Goal: Complete application form

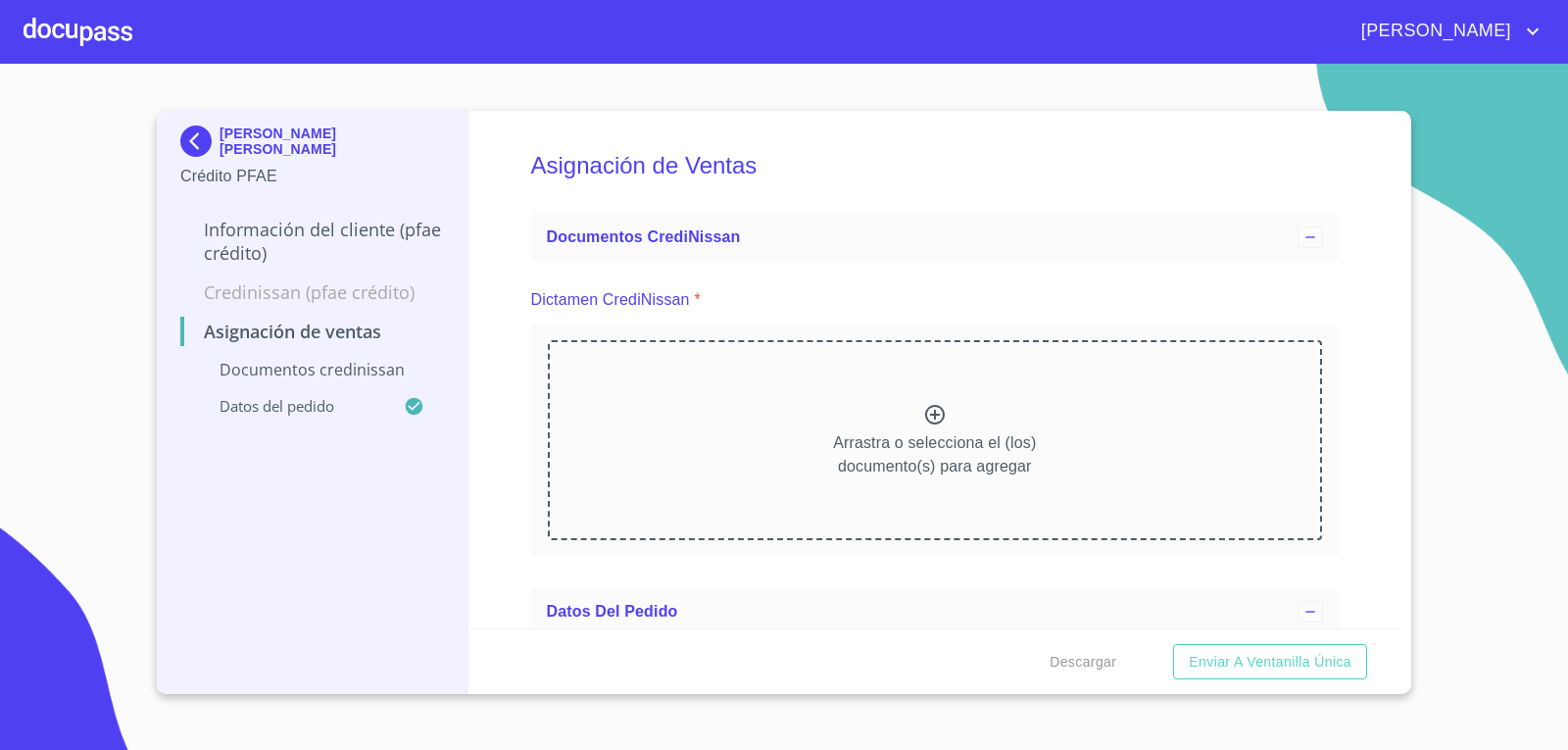
click at [259, 297] on p "Credinissan (PFAE crédito)" at bounding box center [312, 292] width 264 height 24
click at [245, 231] on p "Información del cliente (PFAE crédito)" at bounding box center [312, 241] width 264 height 47
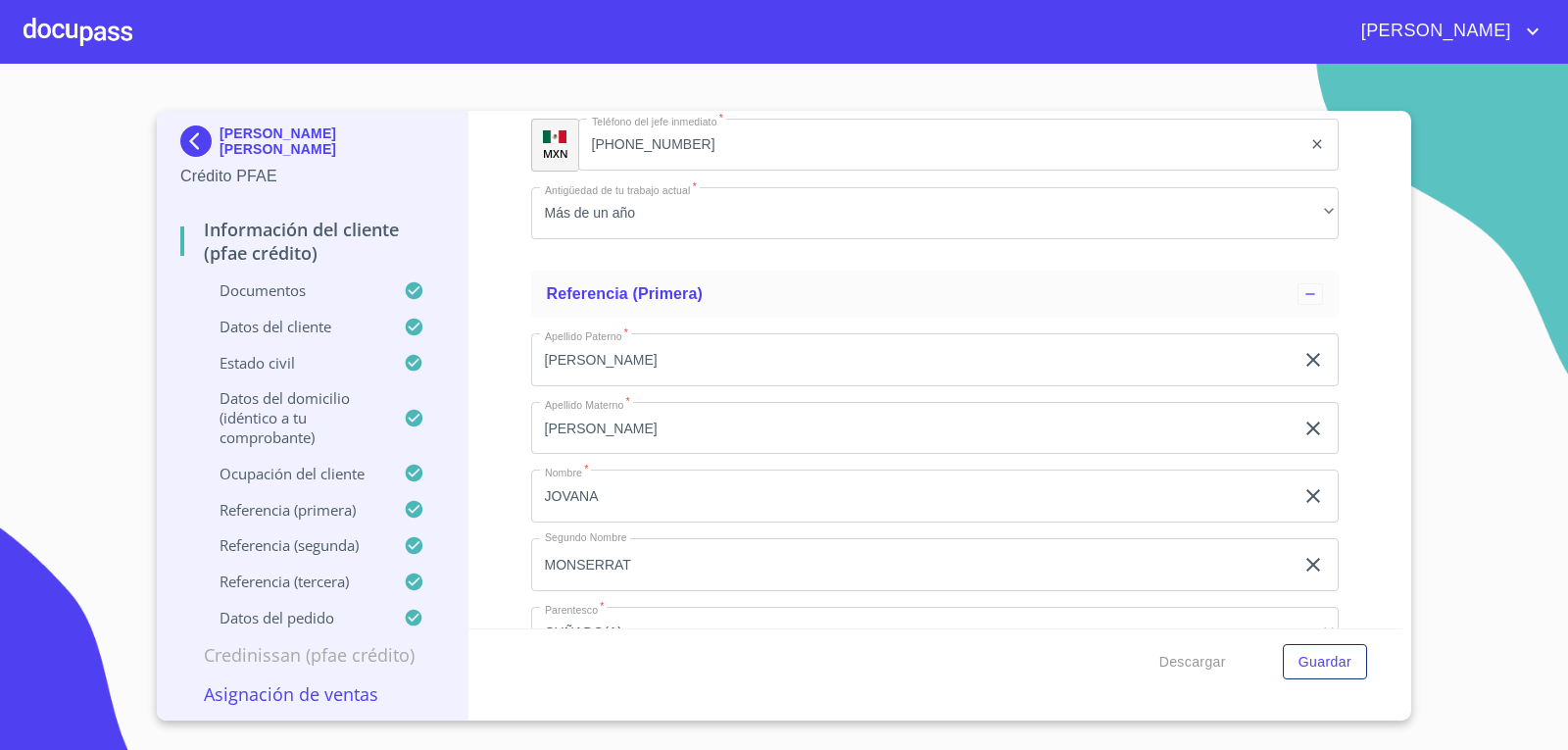
scroll to position [9706, 0]
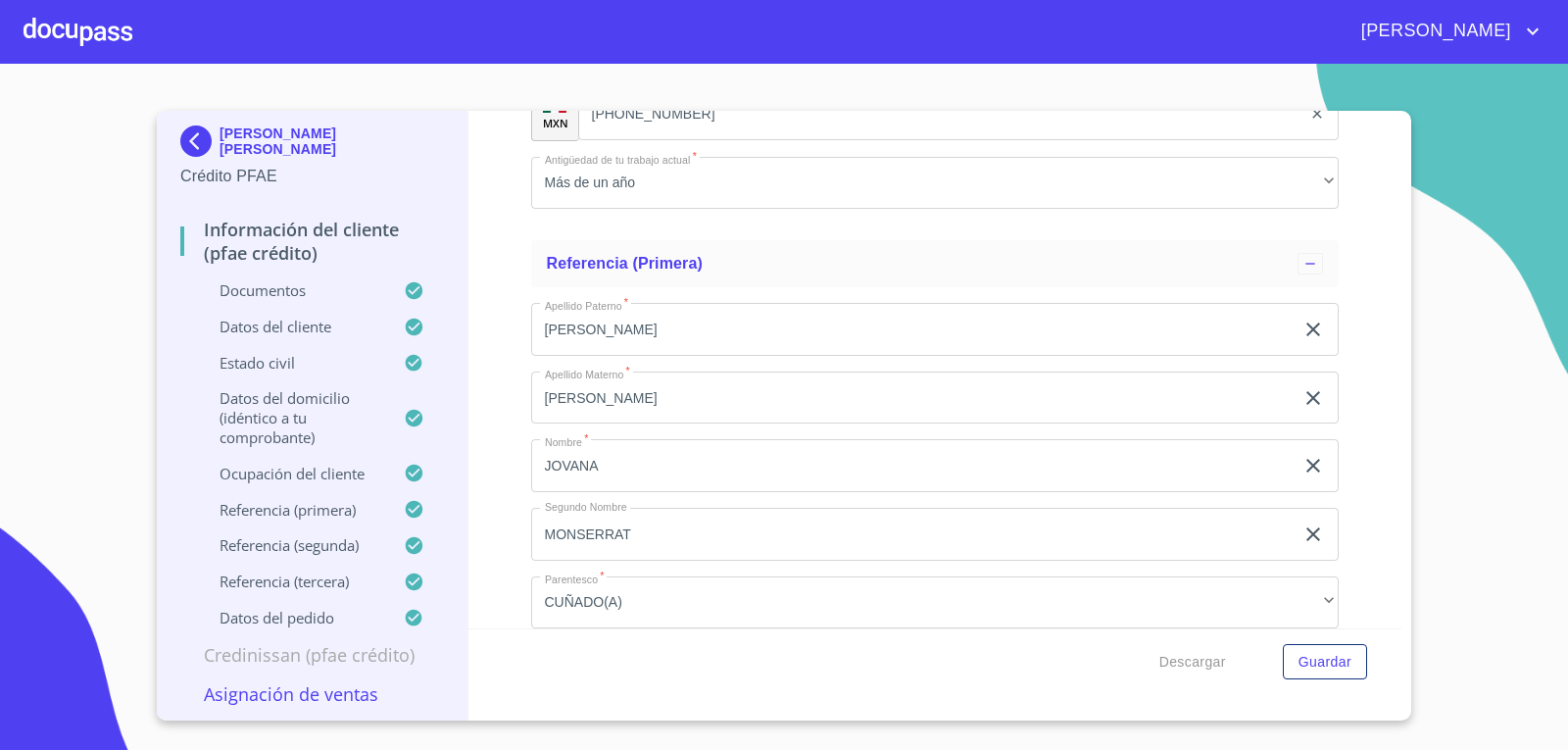
click at [44, 32] on div at bounding box center [78, 32] width 108 height 63
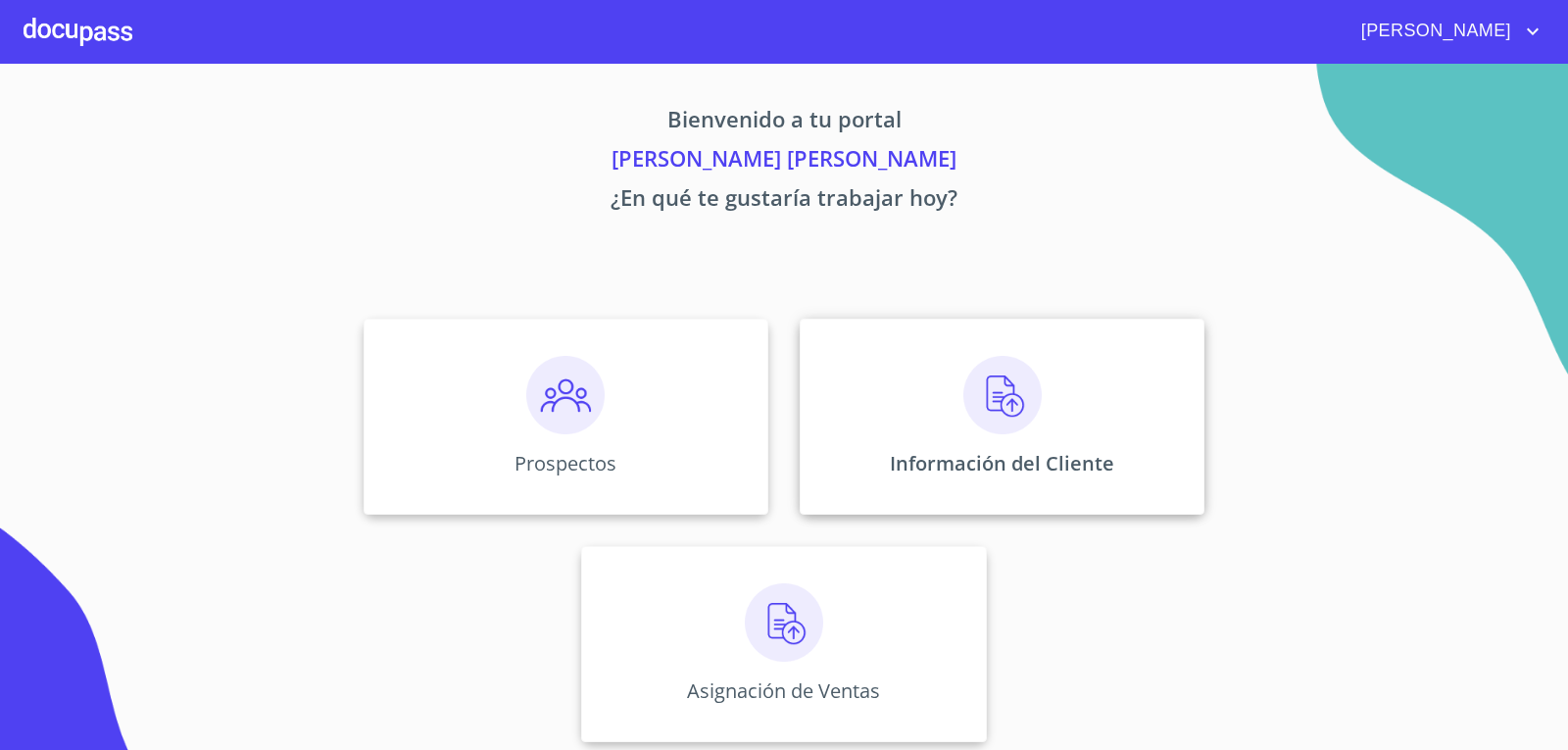
click at [958, 456] on p "Información del Cliente" at bounding box center [1002, 463] width 225 height 27
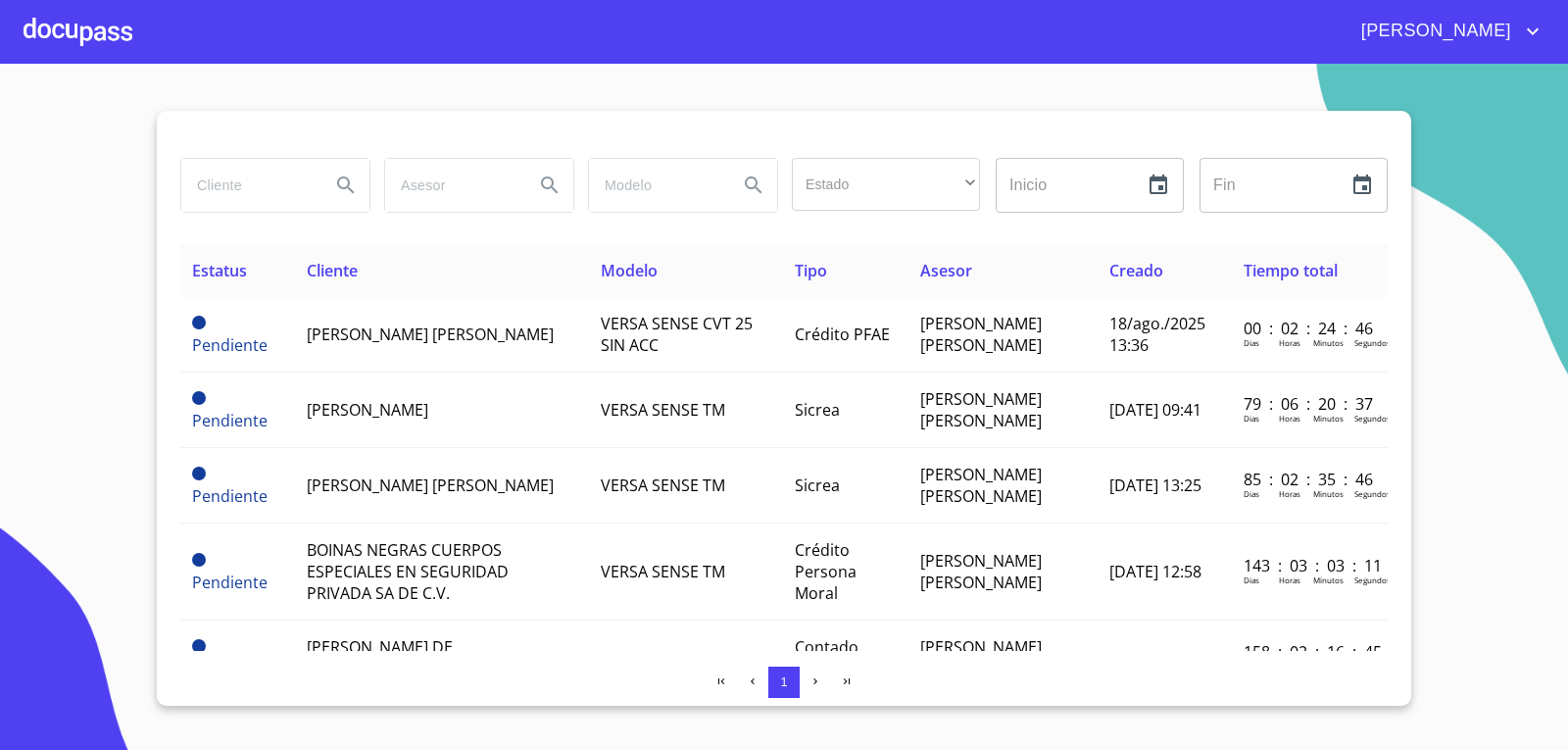
click at [81, 23] on div at bounding box center [78, 32] width 108 height 63
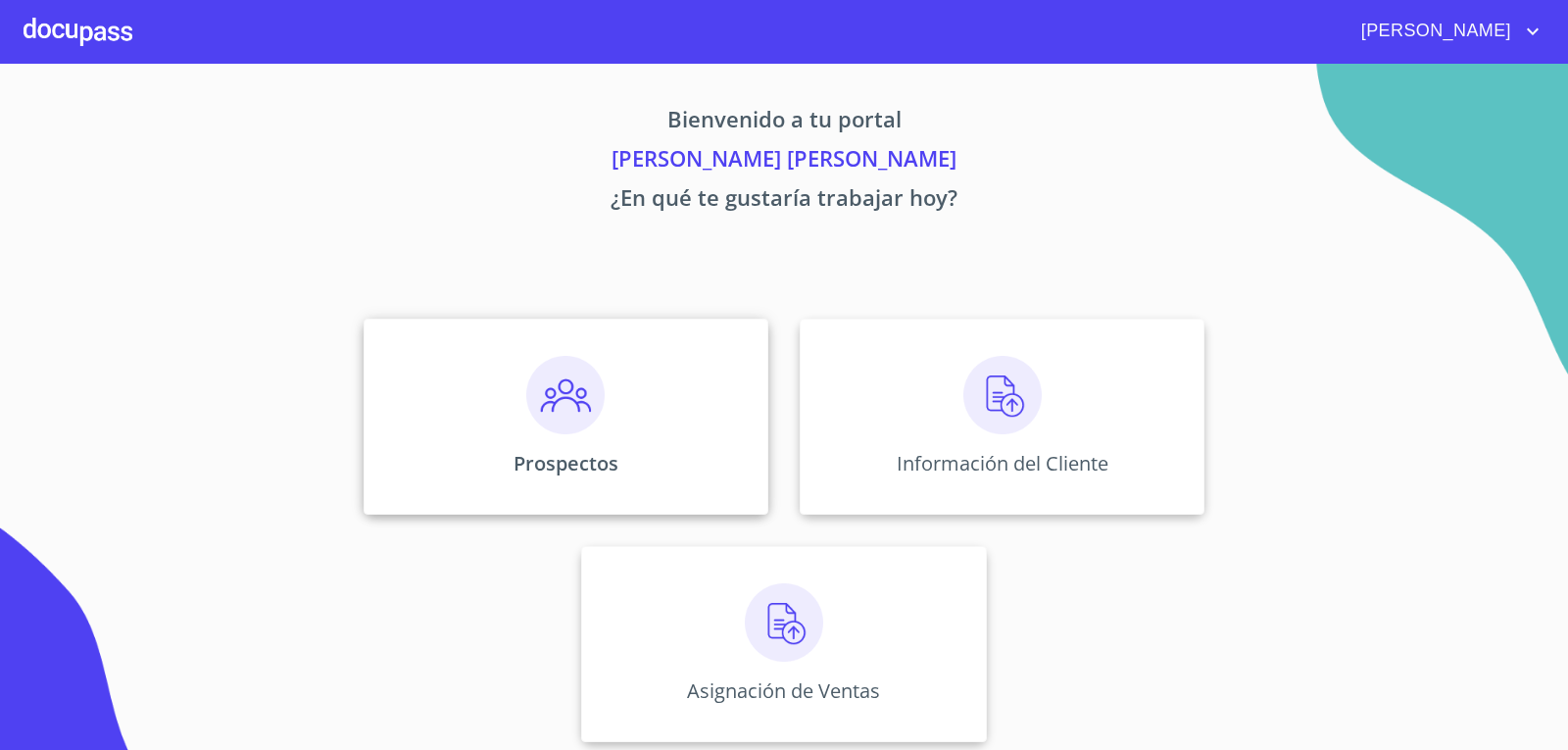
click at [503, 408] on div "Prospectos" at bounding box center [565, 416] width 405 height 196
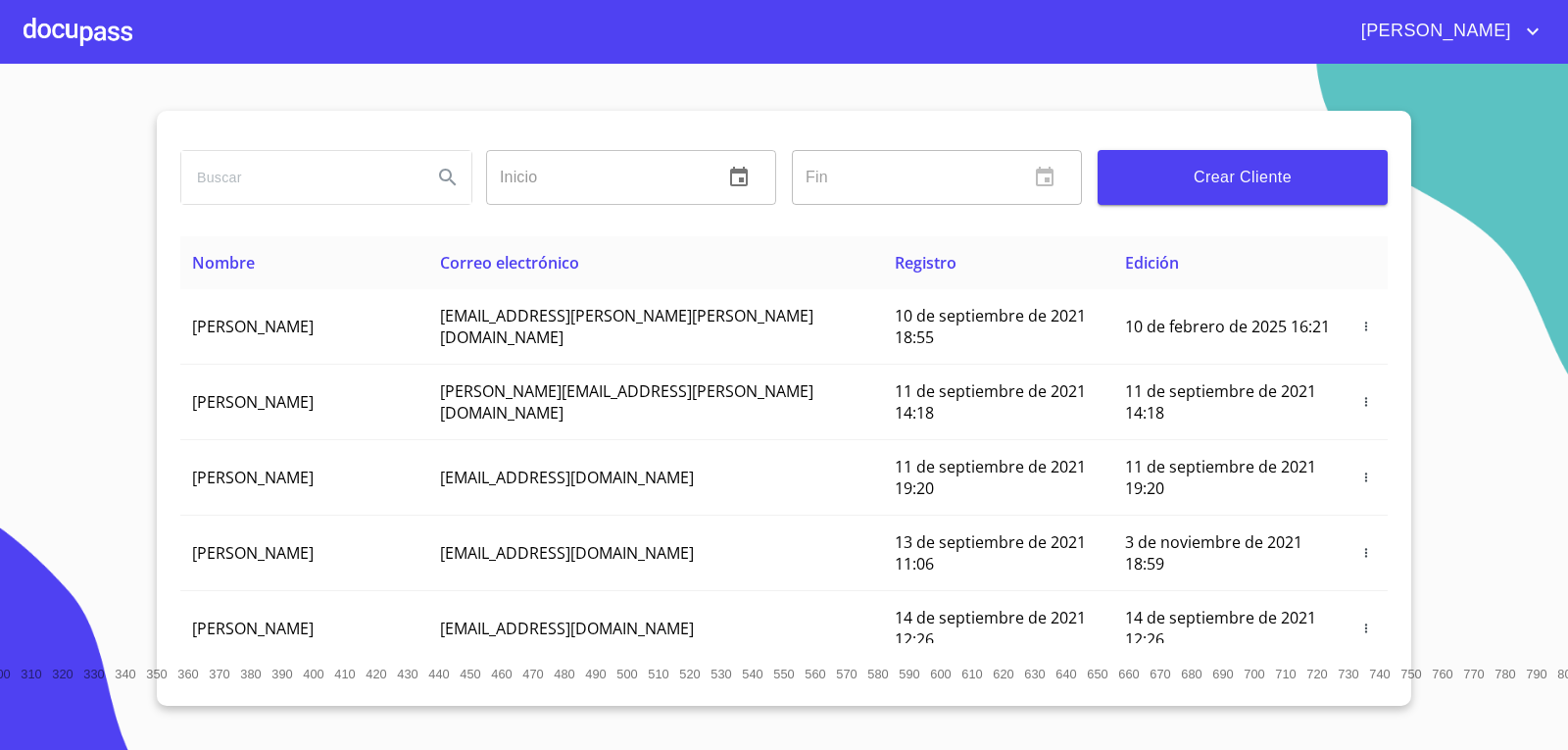
click at [326, 180] on input "search" at bounding box center [298, 177] width 235 height 53
type input "[PERSON_NAME] [PERSON_NAME]"
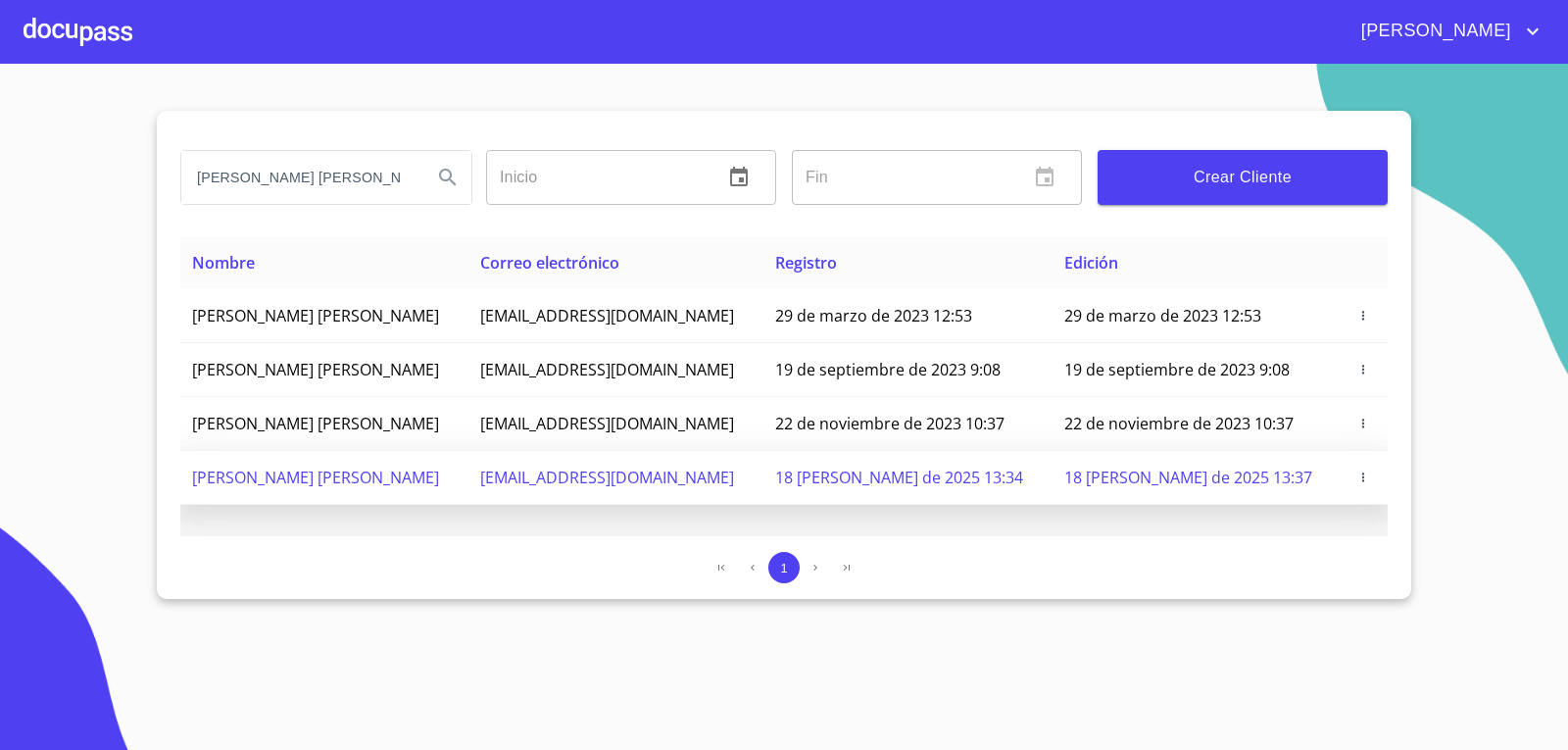
click at [371, 491] on td "[PERSON_NAME] [PERSON_NAME]" at bounding box center [324, 478] width 288 height 54
click at [394, 490] on td "[PERSON_NAME] [PERSON_NAME]" at bounding box center [324, 478] width 288 height 54
click at [664, 473] on span "[EMAIL_ADDRESS][DOMAIN_NAME]" at bounding box center [607, 477] width 254 height 22
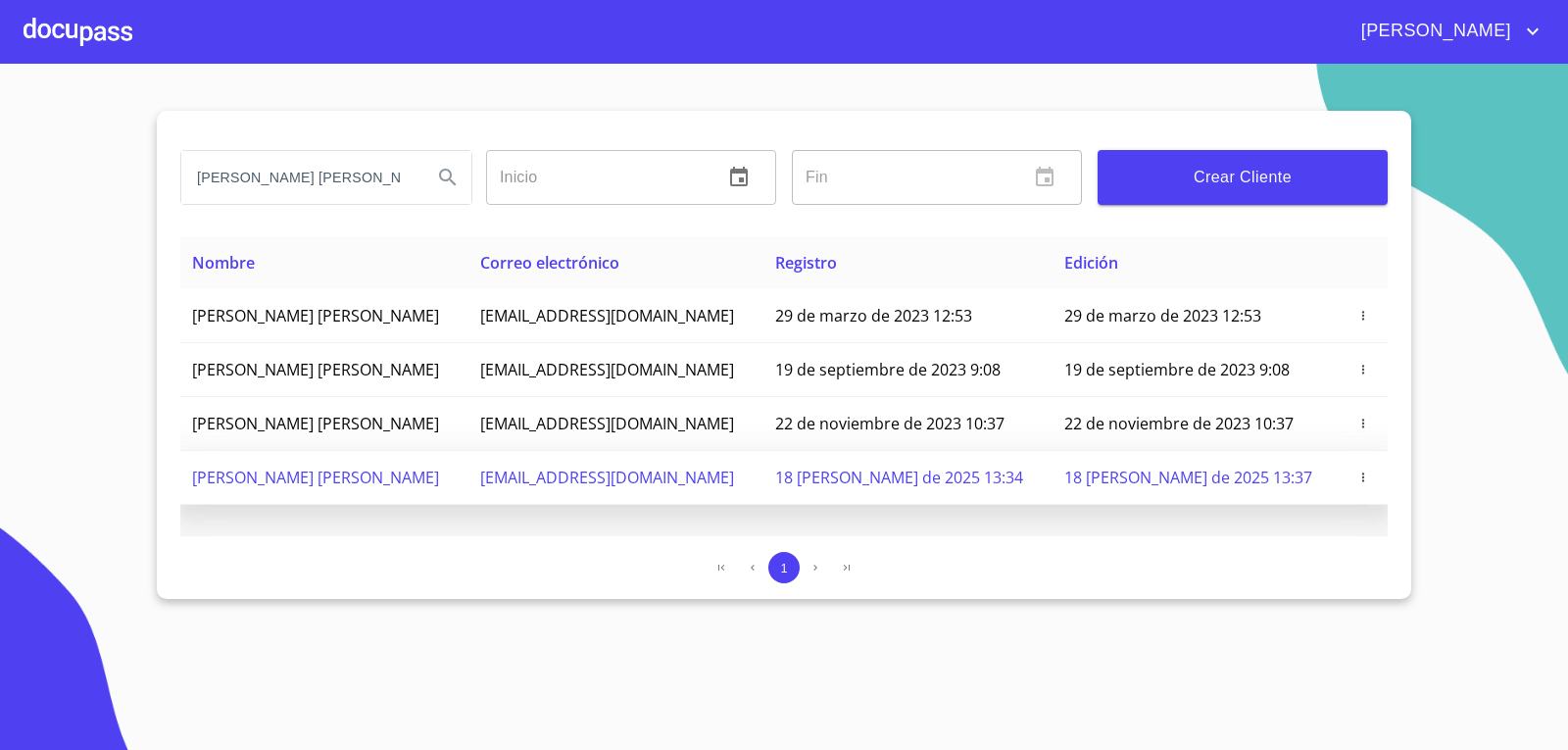
click at [468, 478] on td "[PERSON_NAME] [PERSON_NAME]" at bounding box center [324, 478] width 288 height 54
click at [402, 471] on span "[PERSON_NAME] [PERSON_NAME]" at bounding box center [315, 477] width 247 height 22
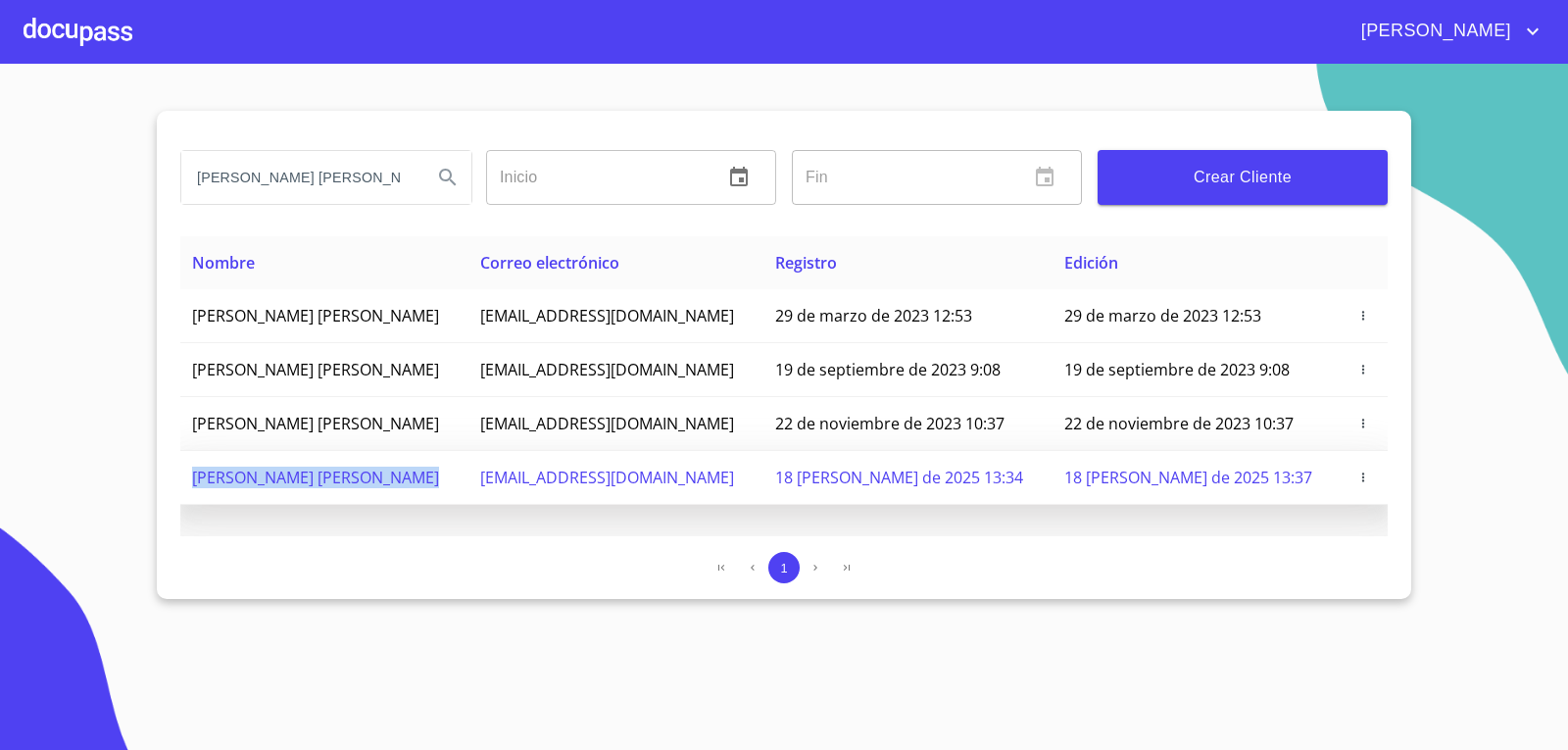
click at [1361, 481] on icon "button" at bounding box center [1363, 477] width 14 height 14
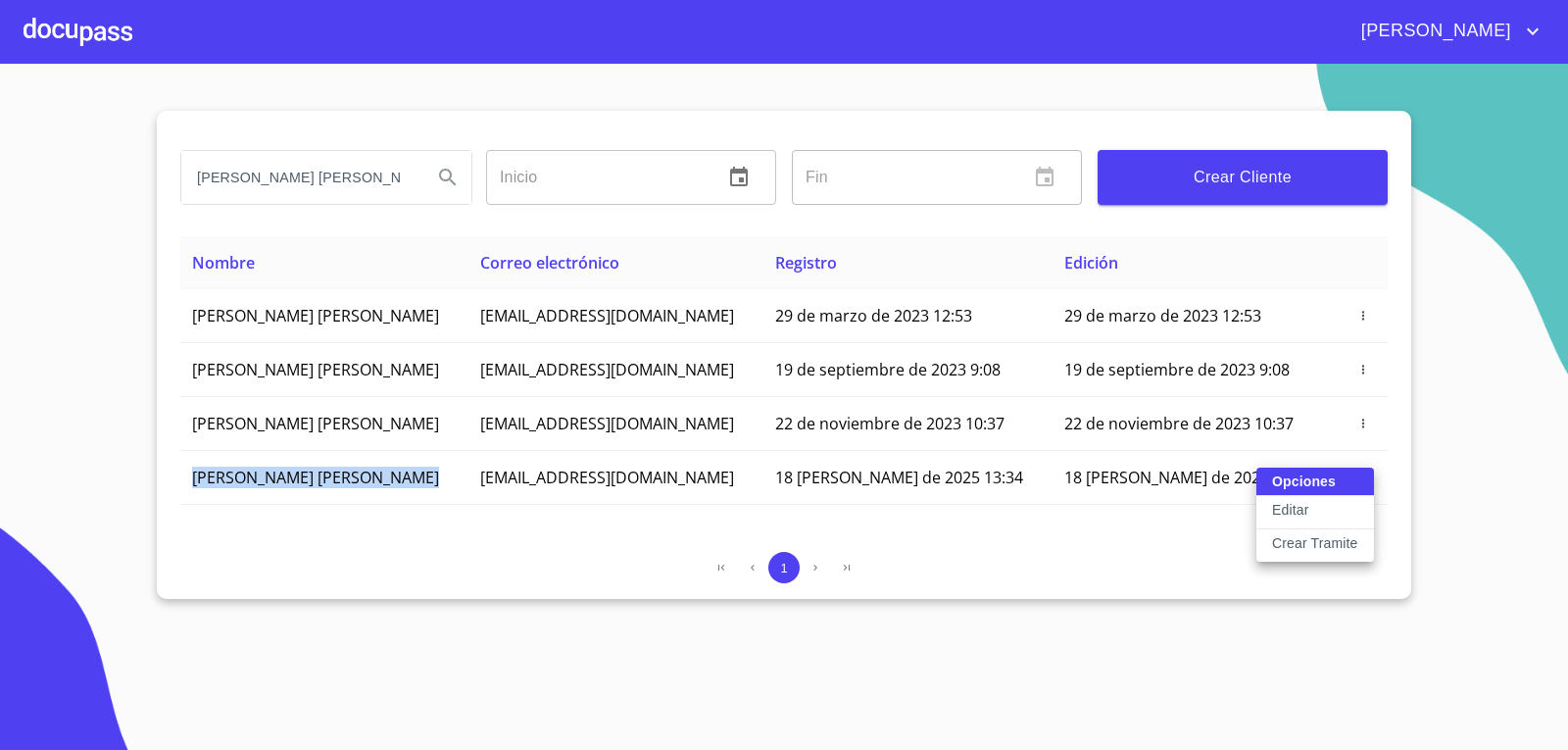
click at [1314, 511] on button "Editar" at bounding box center [1314, 512] width 117 height 34
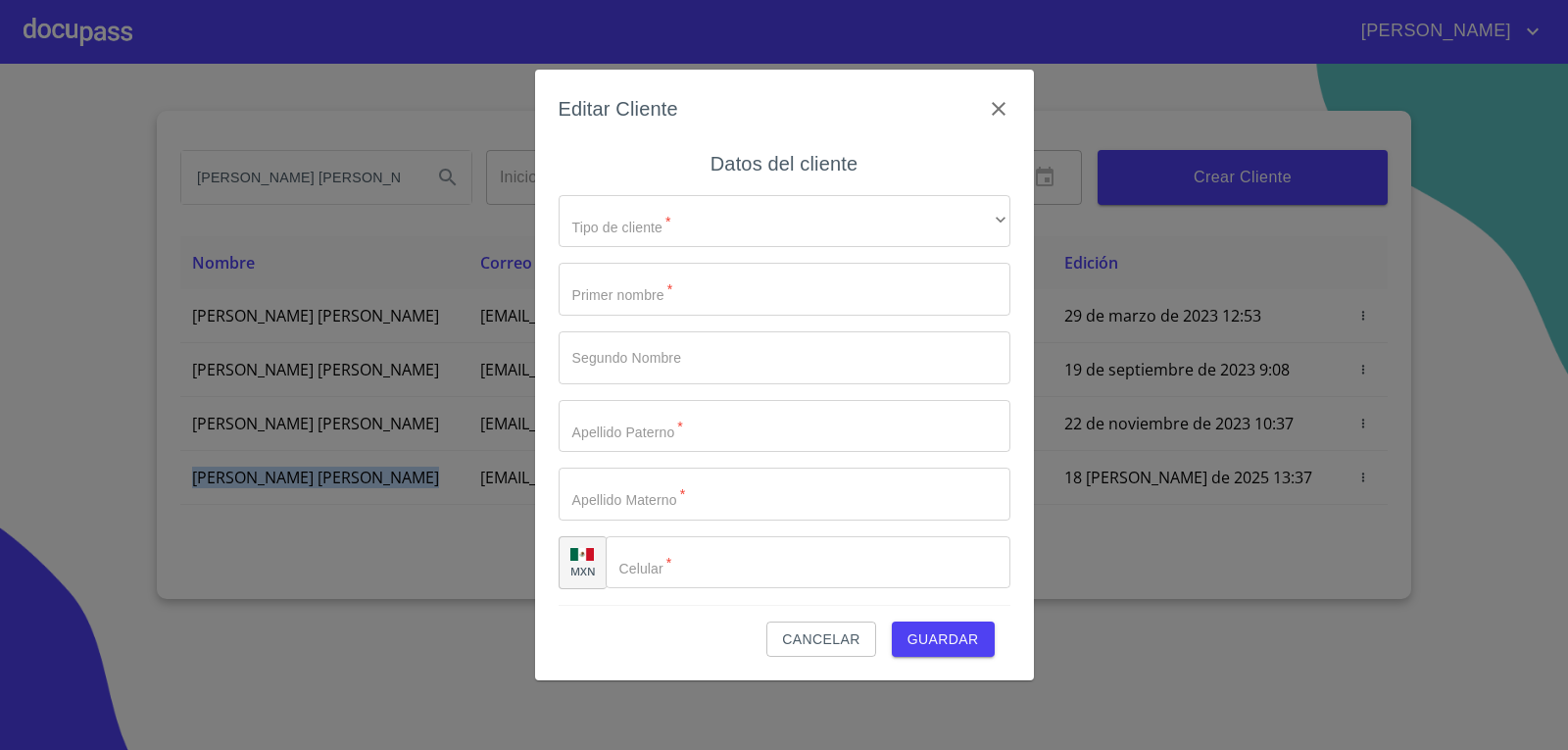
type input "ANA"
type input "[PERSON_NAME]"
type input "MALDONADO"
type input "[PERSON_NAME]"
type input "[PHONE_NUMBER]"
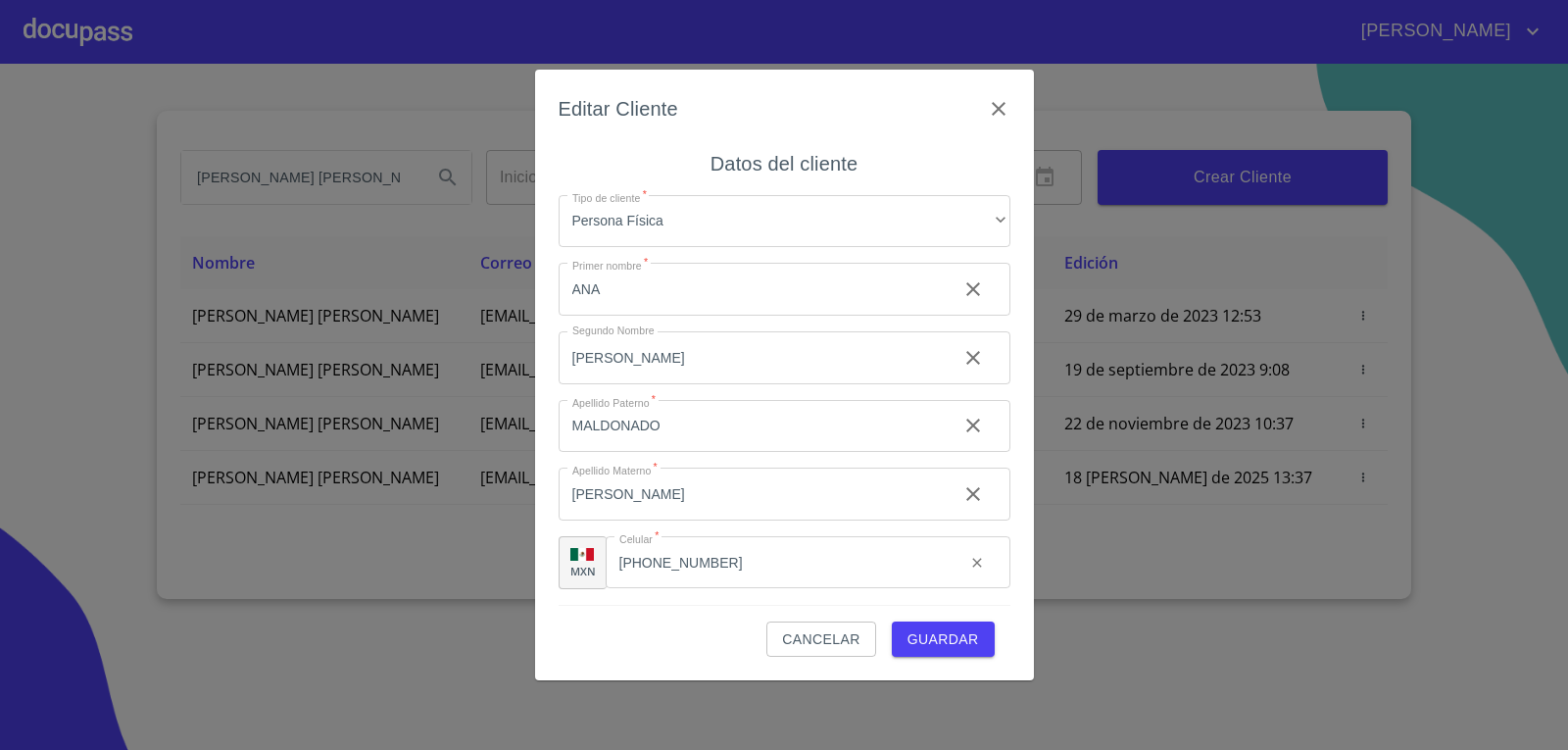
click at [801, 252] on div "Tipo de cliente   * Persona Física ​ Primer nombre   * [PERSON_NAME] ​ [PERSON_…" at bounding box center [784, 392] width 452 height 426
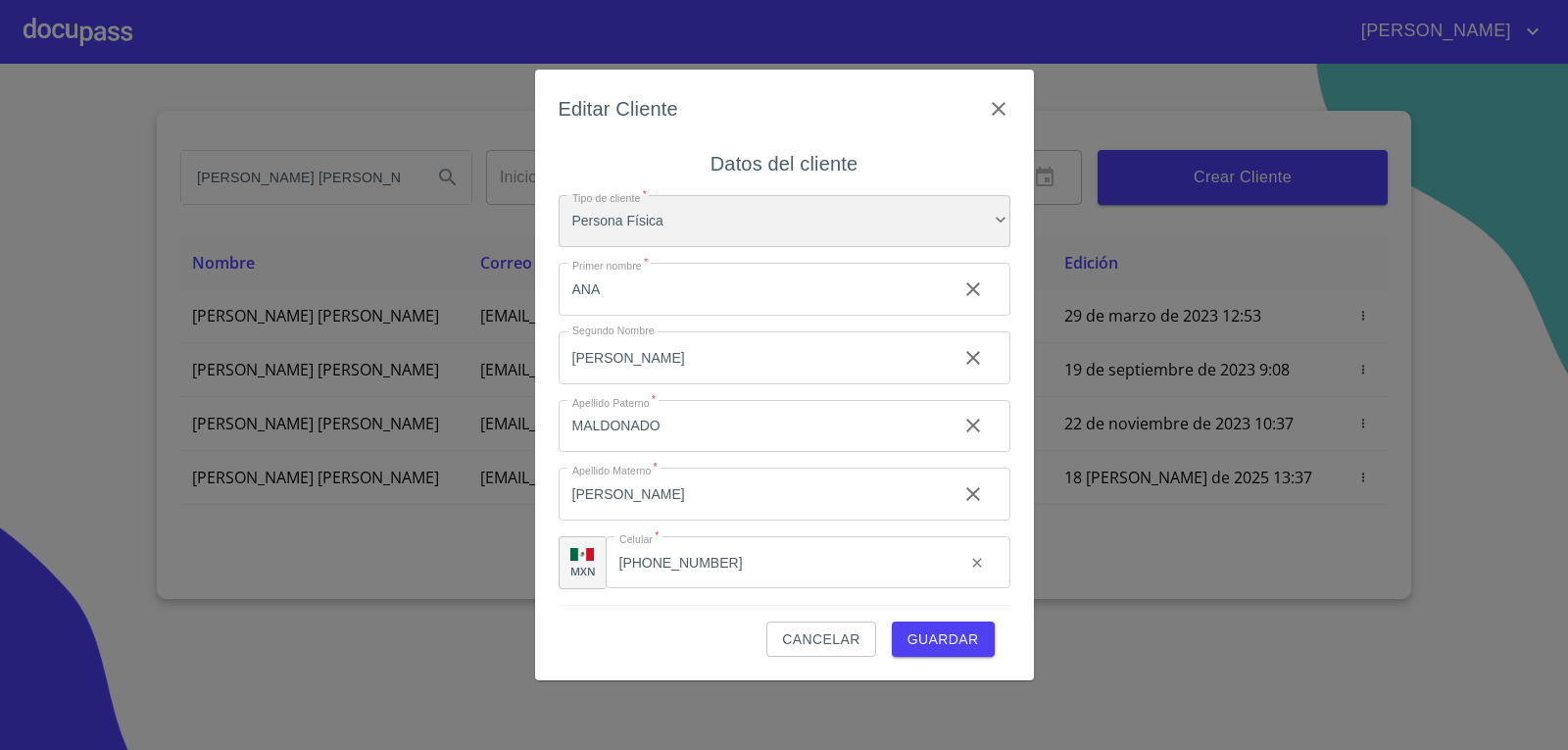
click at [804, 225] on div "Persona Física" at bounding box center [784, 222] width 452 height 53
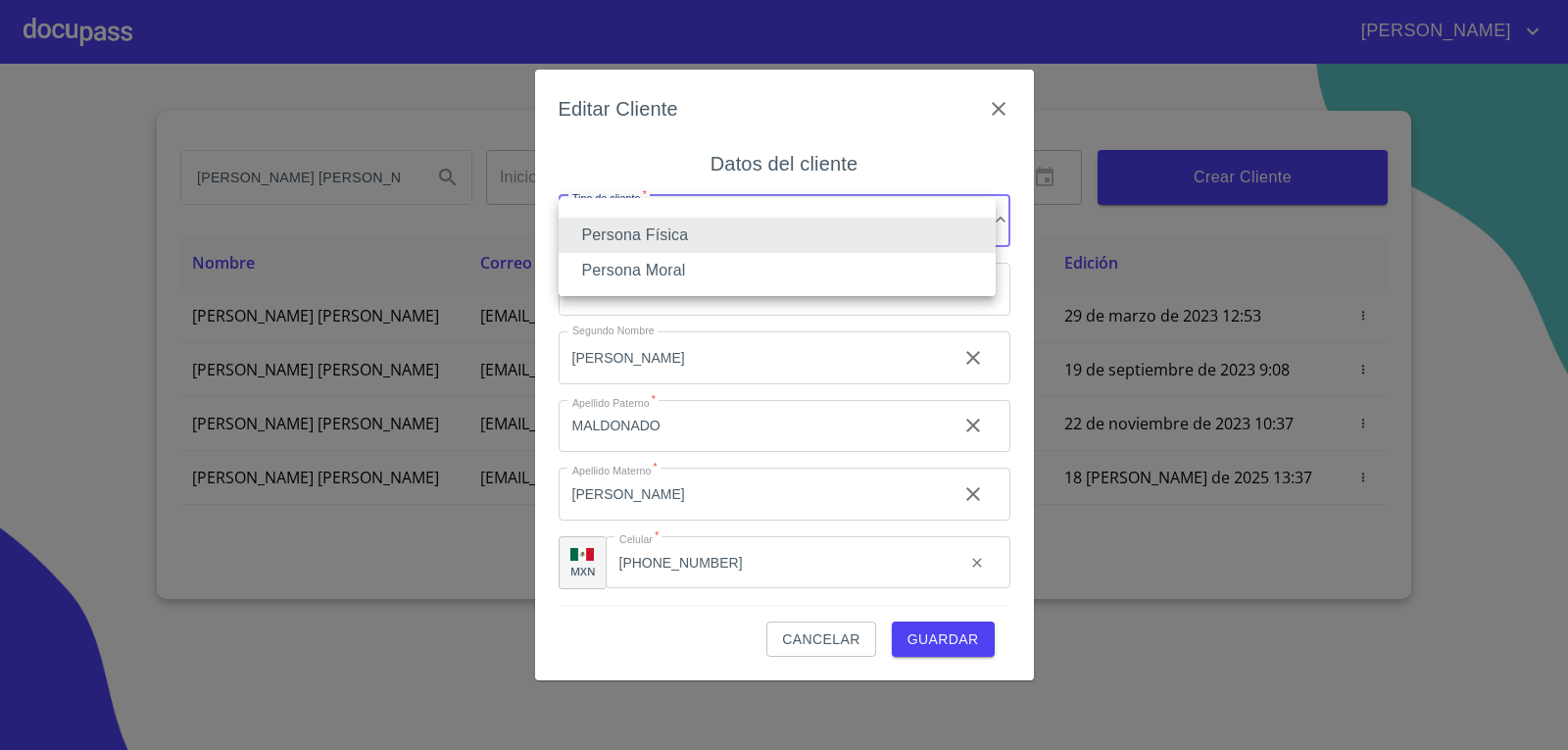
click at [804, 237] on li "Persona Física" at bounding box center [777, 236] width 437 height 35
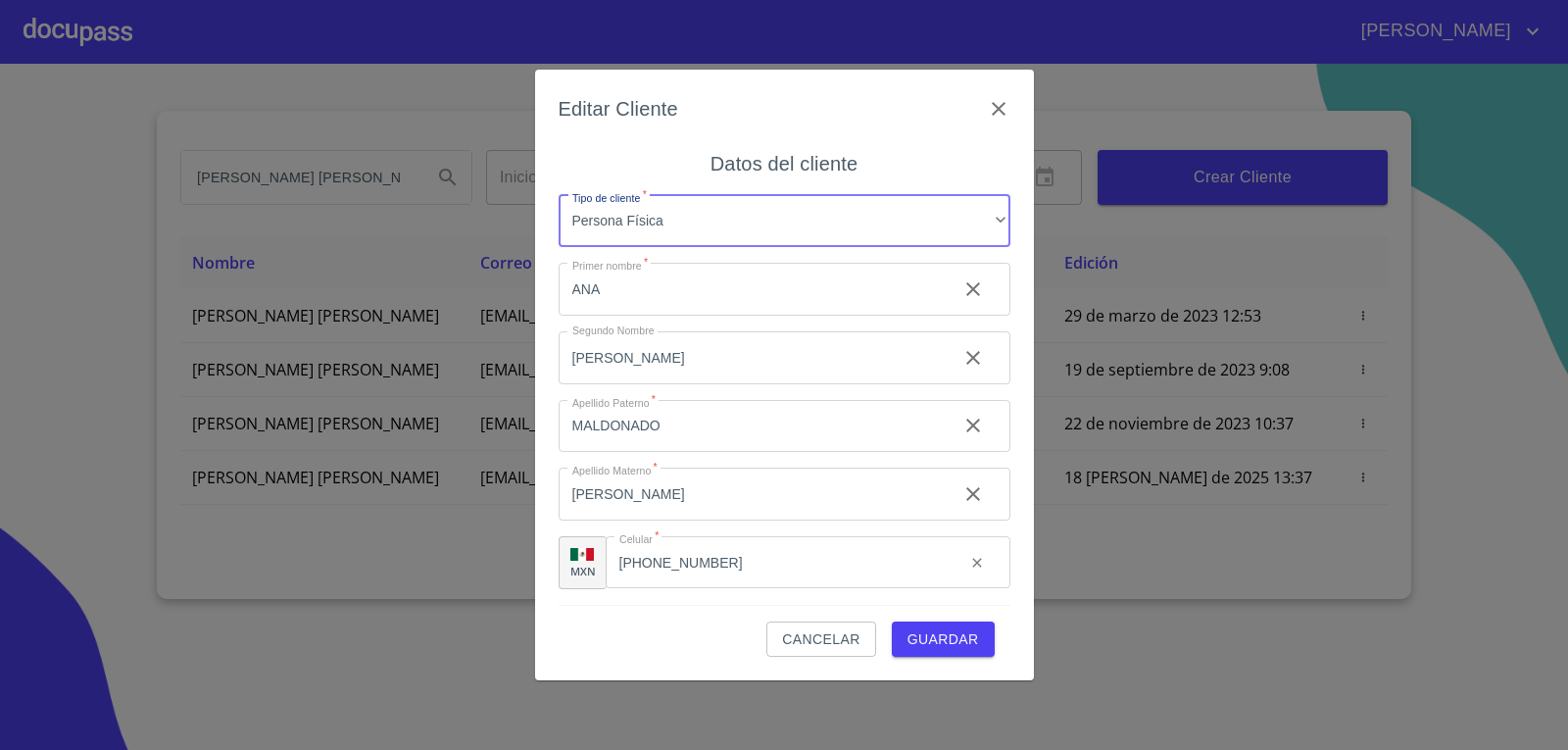
click at [949, 639] on span "Guardar" at bounding box center [943, 640] width 72 height 25
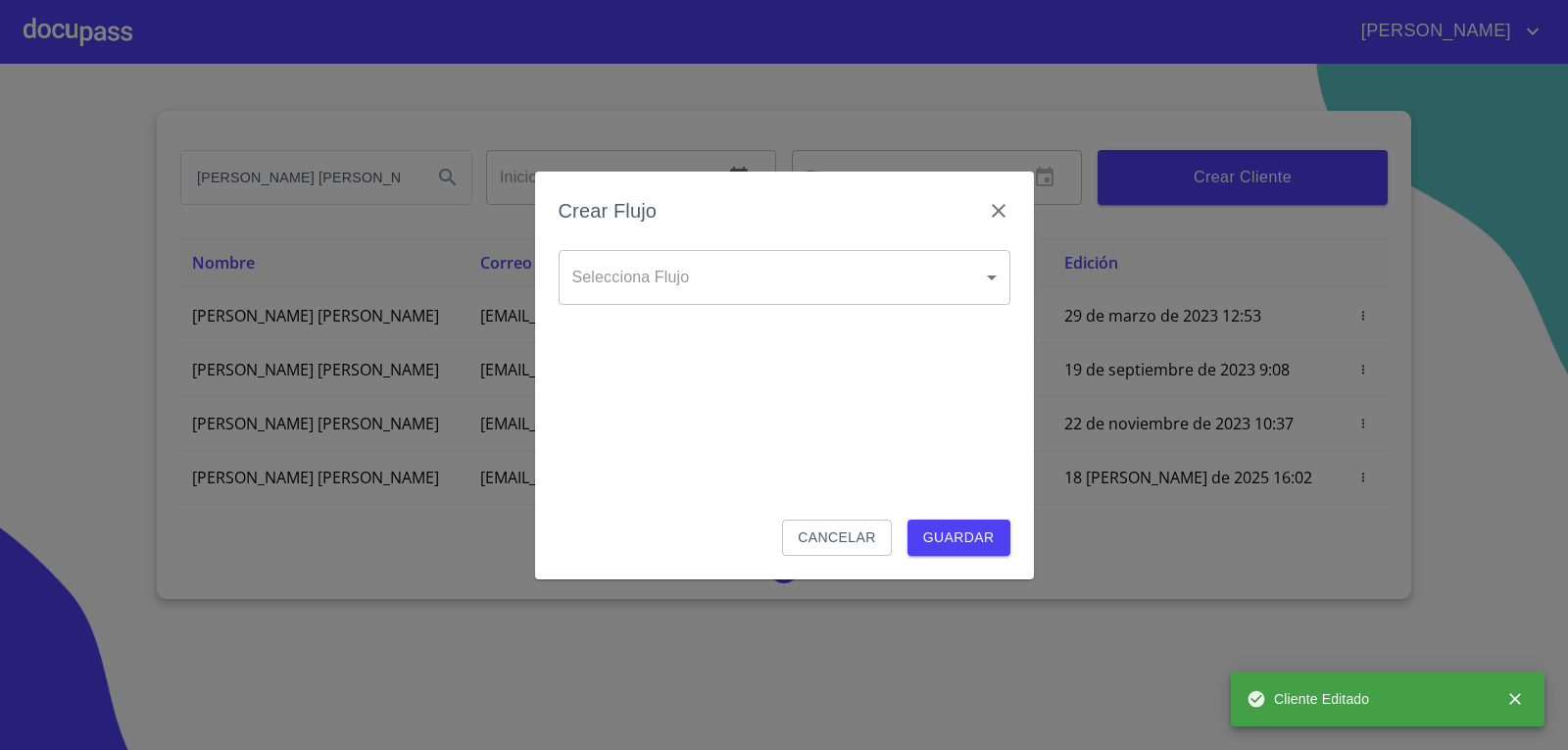
click at [708, 271] on body "[PERSON_NAME] [PERSON_NAME] [PERSON_NAME] Inicio ​ Fin ​ Crear Cliente Nombre C…" at bounding box center [784, 375] width 1568 height 750
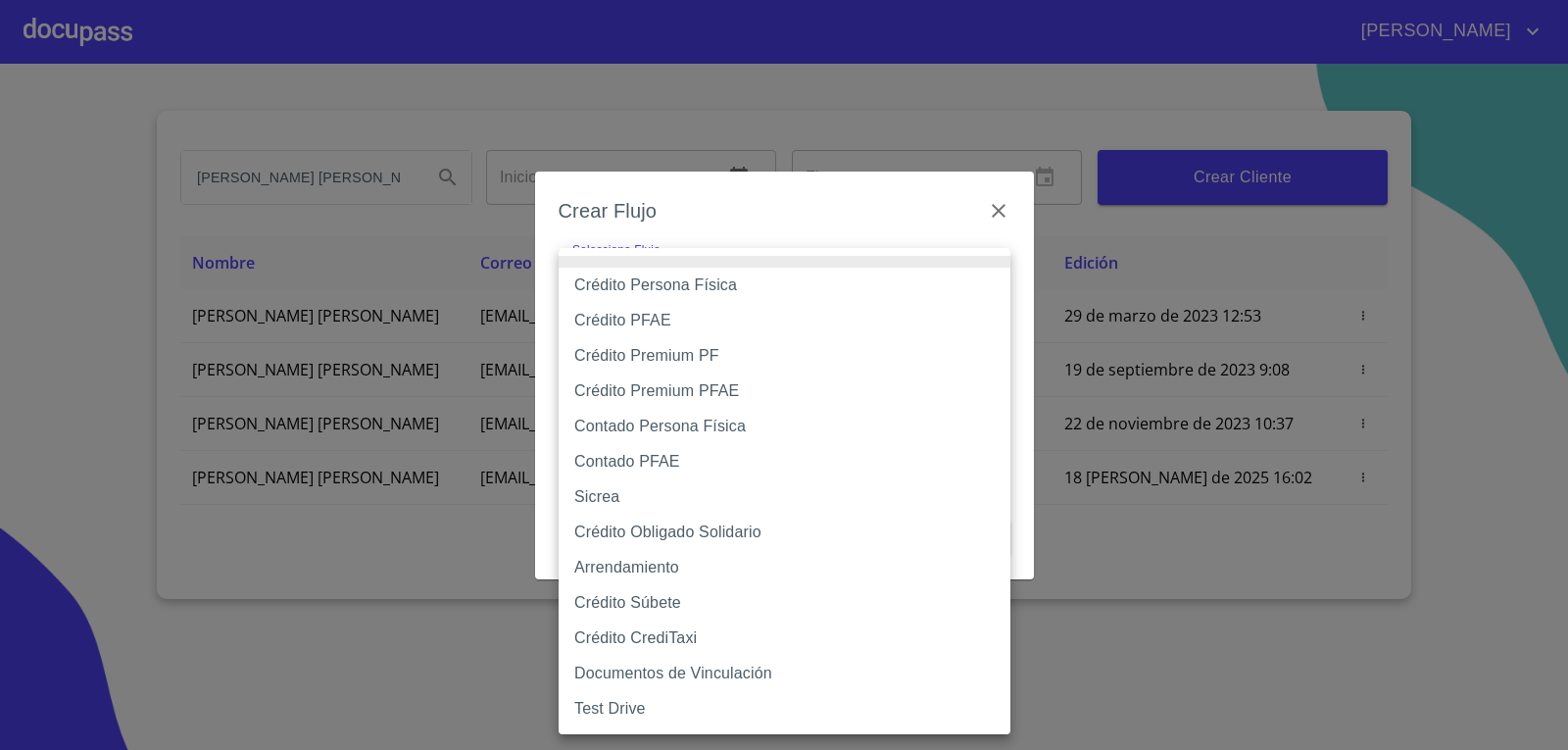
click at [734, 414] on li "Contado Persona Física" at bounding box center [784, 427] width 452 height 35
type input "60bf975b0d9865ccc2471536"
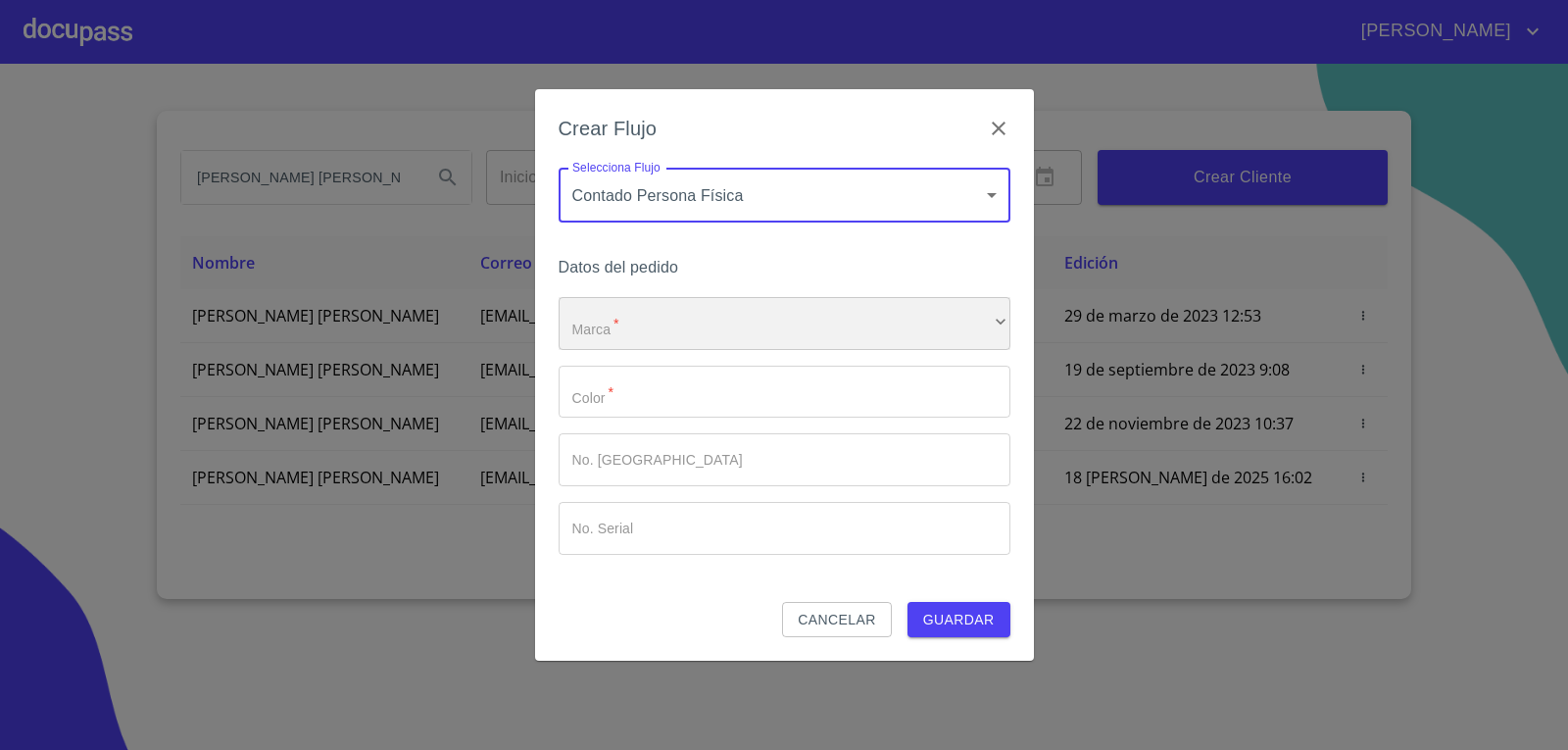
click at [713, 327] on div "​" at bounding box center [784, 323] width 452 height 53
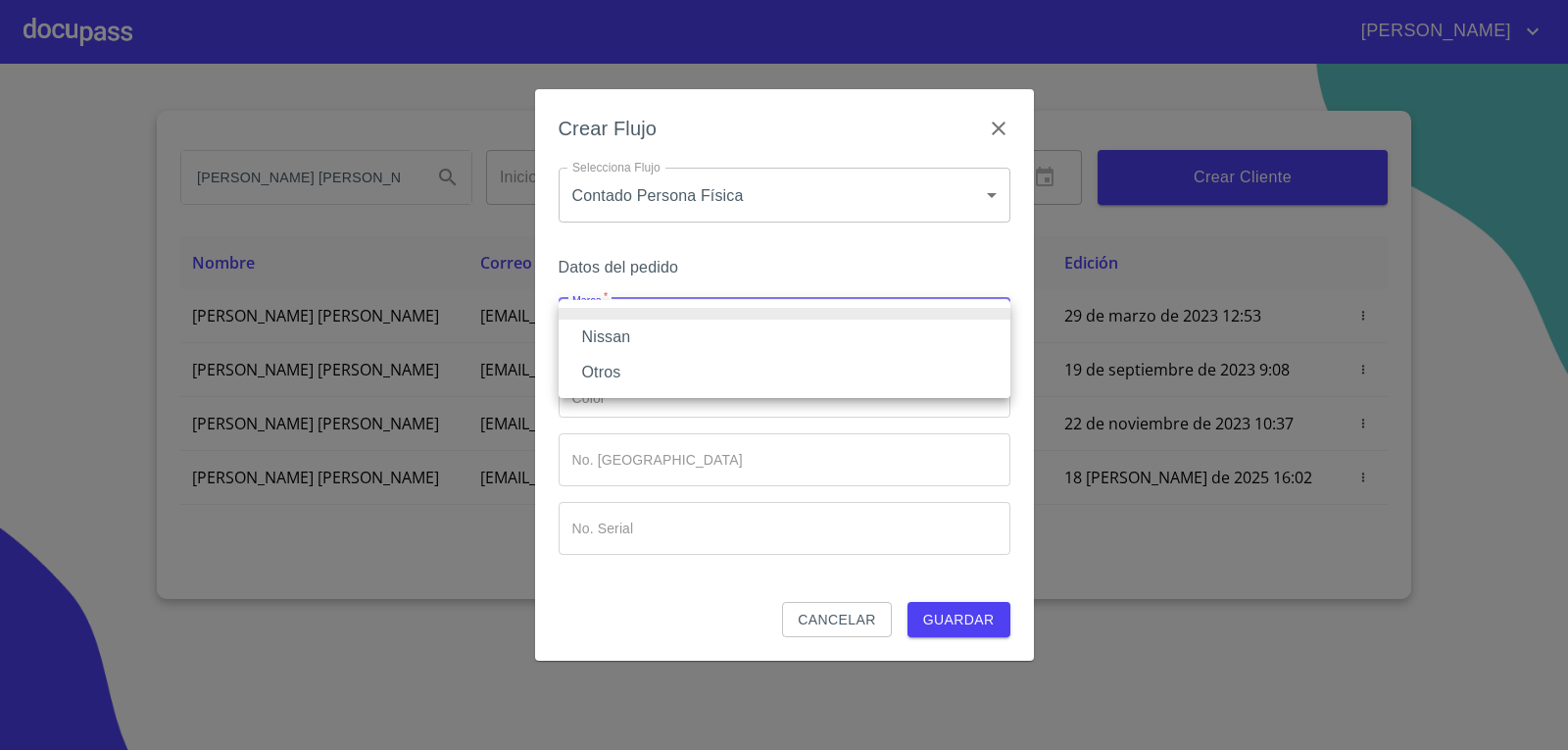
click at [711, 337] on li "Nissan" at bounding box center [784, 337] width 452 height 35
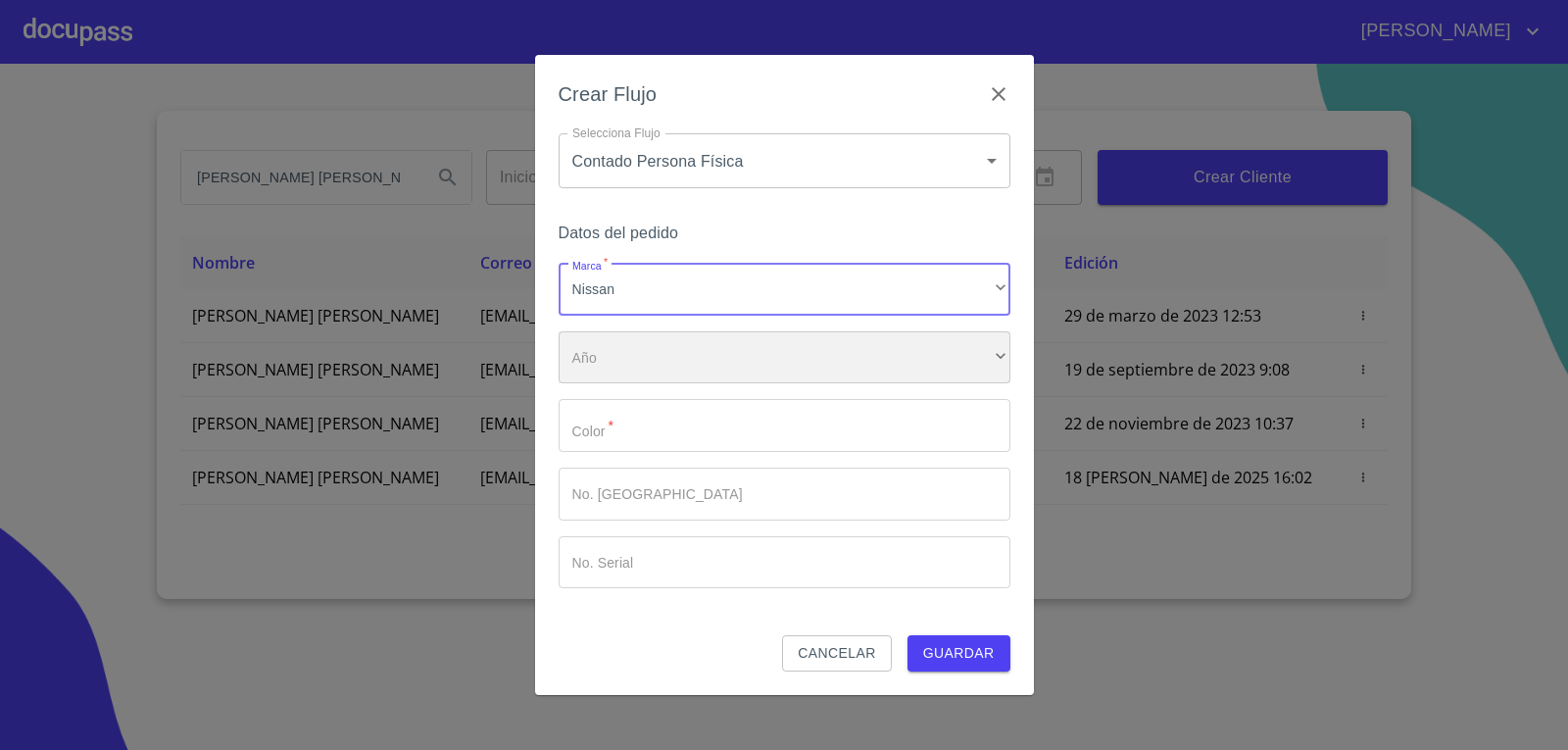
click at [726, 366] on div "​" at bounding box center [784, 358] width 452 height 53
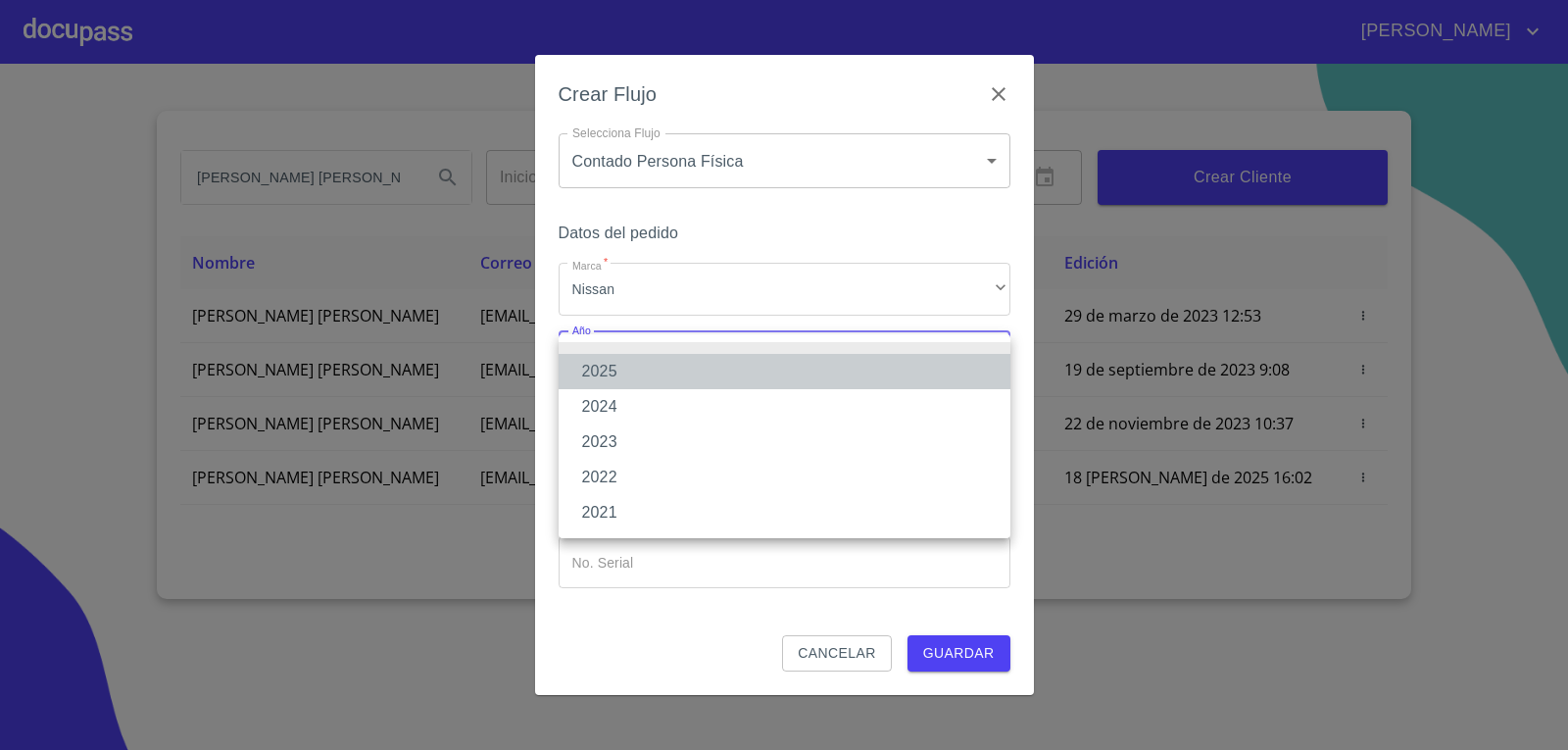
click at [707, 373] on li "2025" at bounding box center [784, 372] width 452 height 35
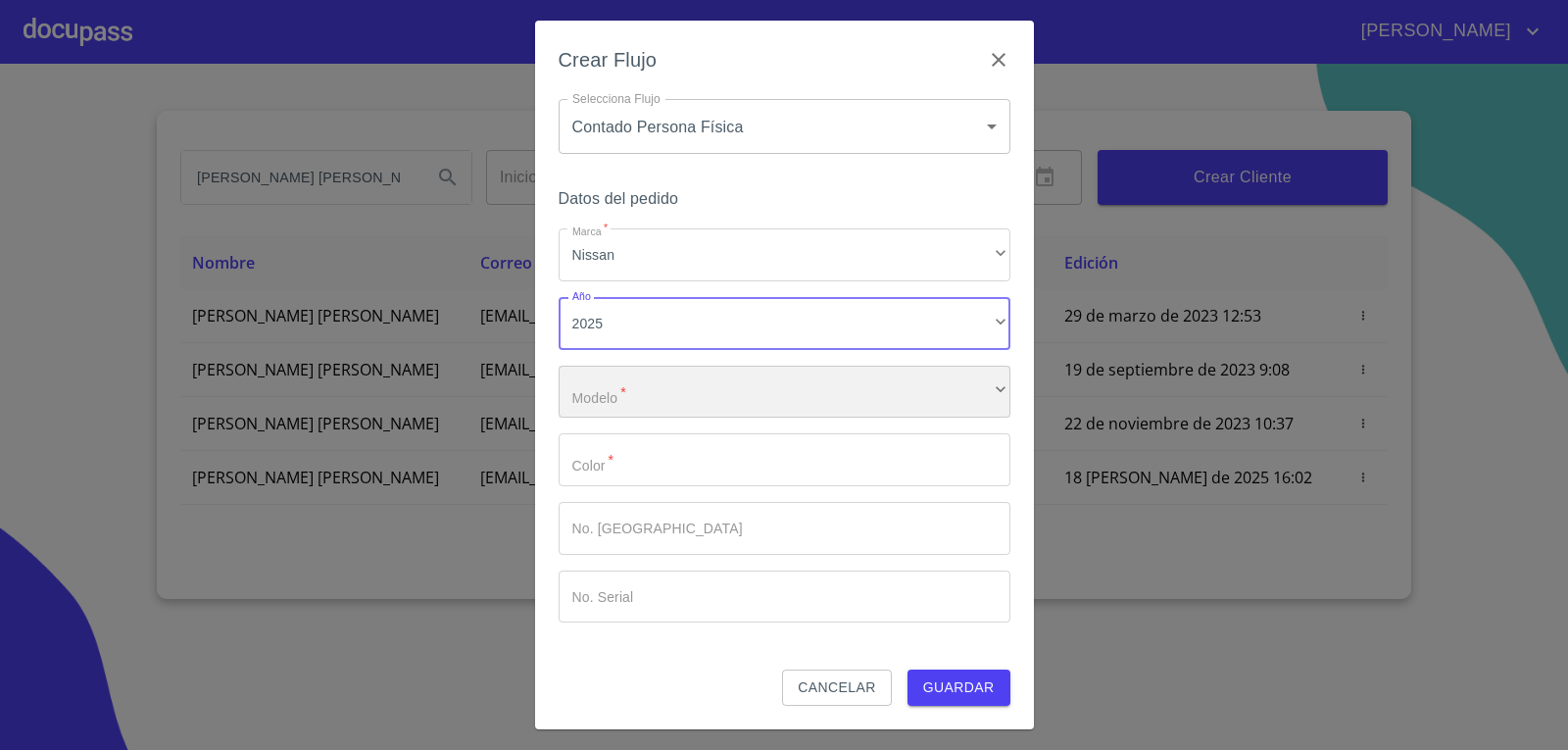
click at [726, 412] on div "​" at bounding box center [784, 392] width 452 height 53
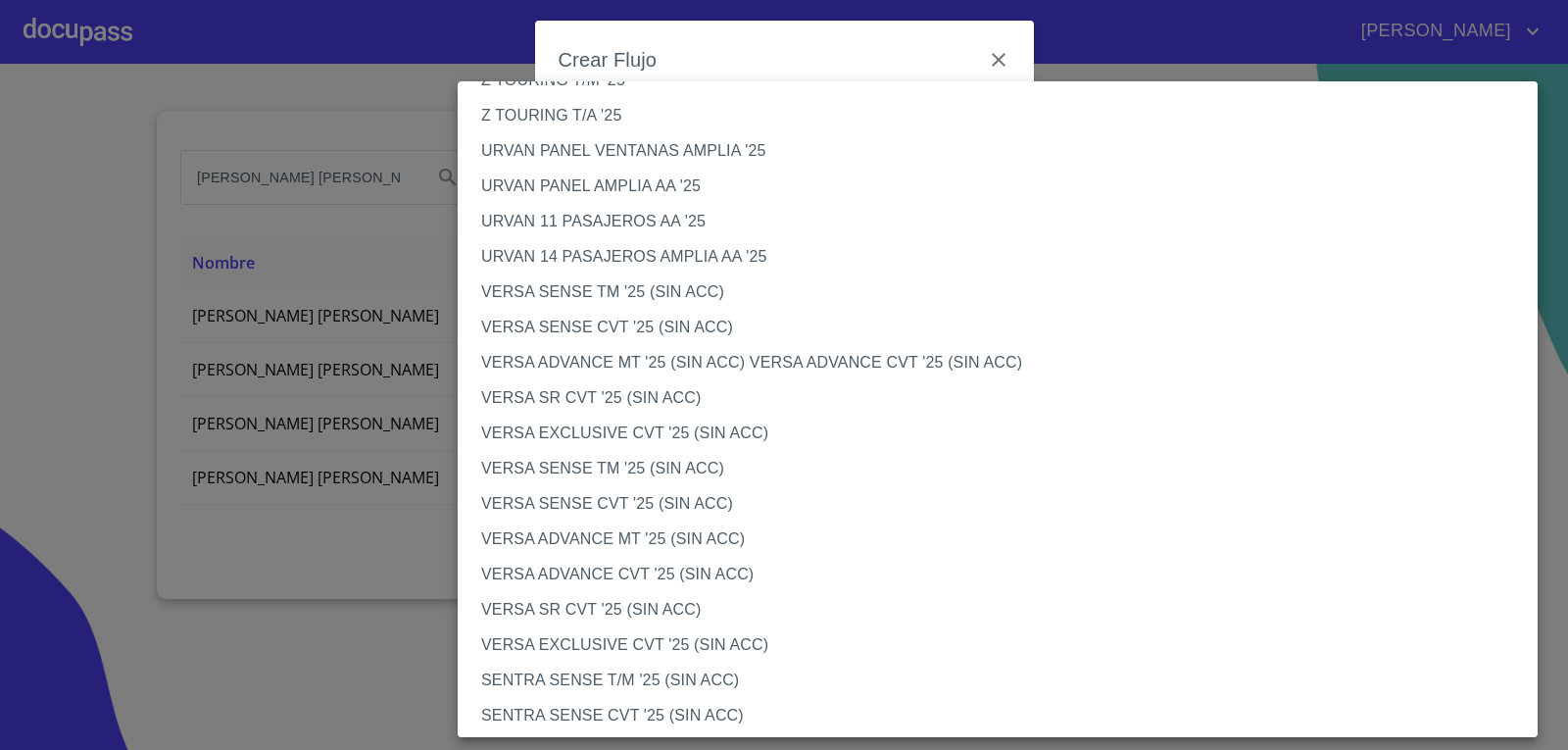
scroll to position [588, 0]
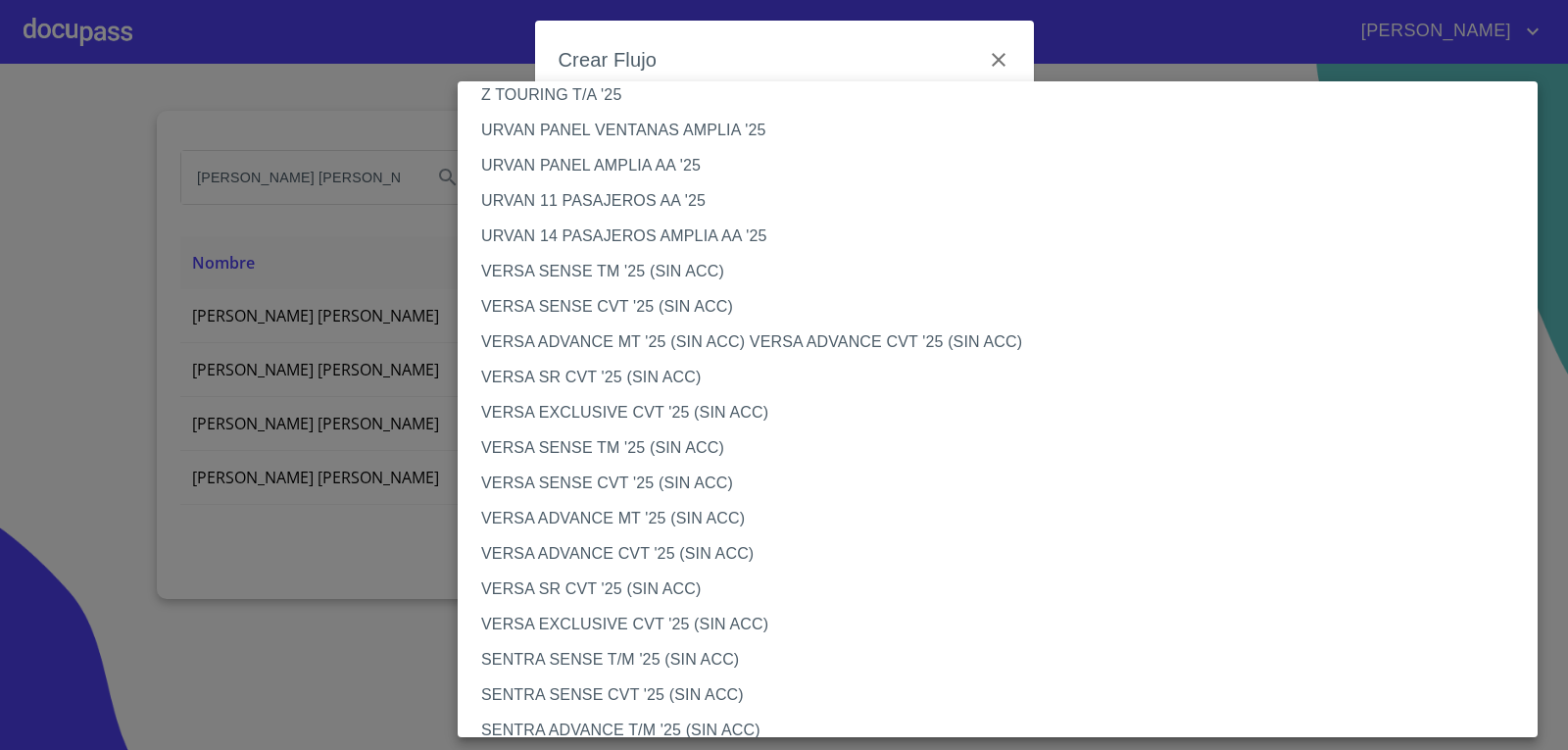
click at [576, 496] on li "VERSA SENSE CVT '25 (SIN ACC)" at bounding box center [1005, 484] width 1094 height 35
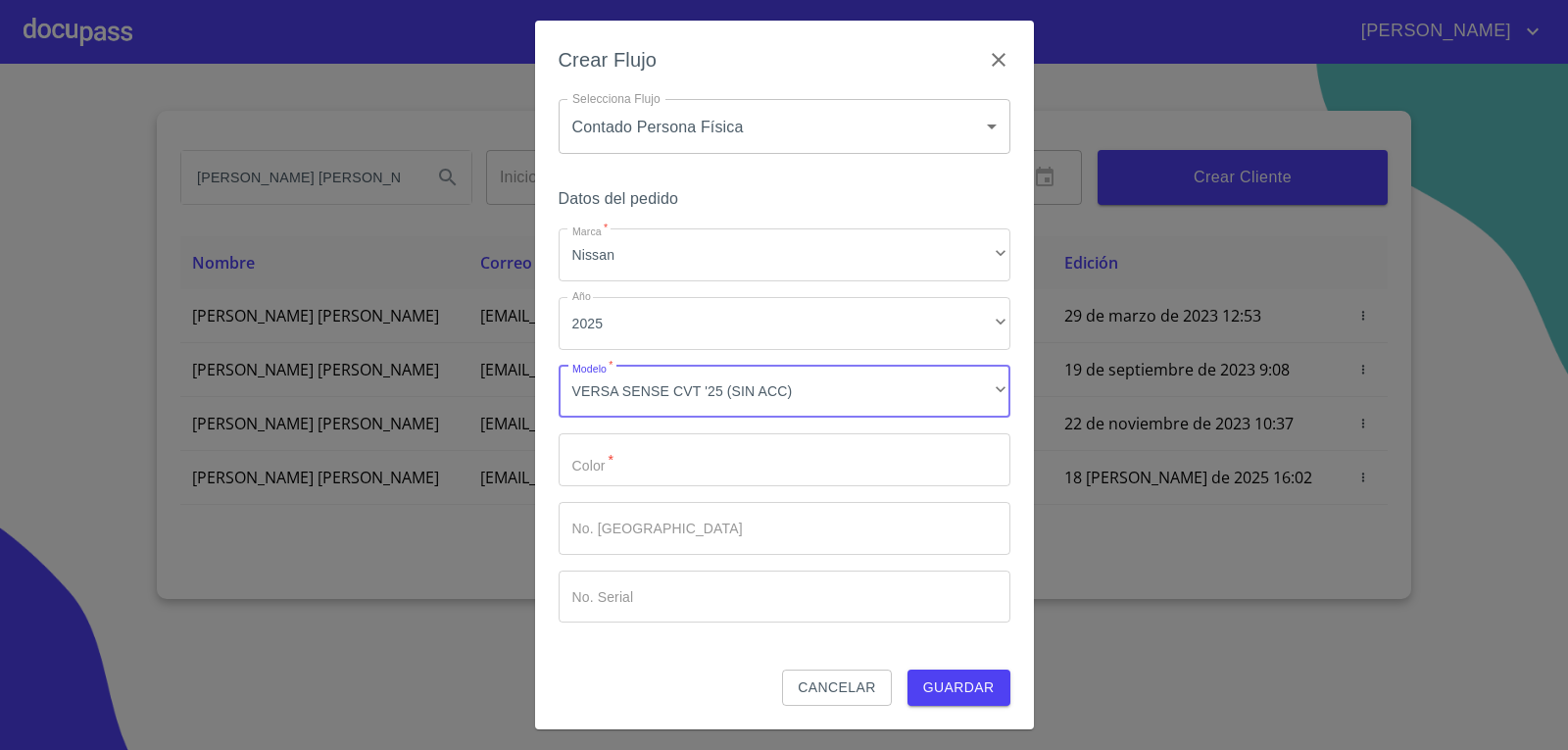
click at [730, 488] on div "Marca   * Nissan ​ Año 2025 ​ Modelo   * VERSA SENSE CVT '25 (SIN ACC) ​ Color …" at bounding box center [784, 426] width 452 height 394
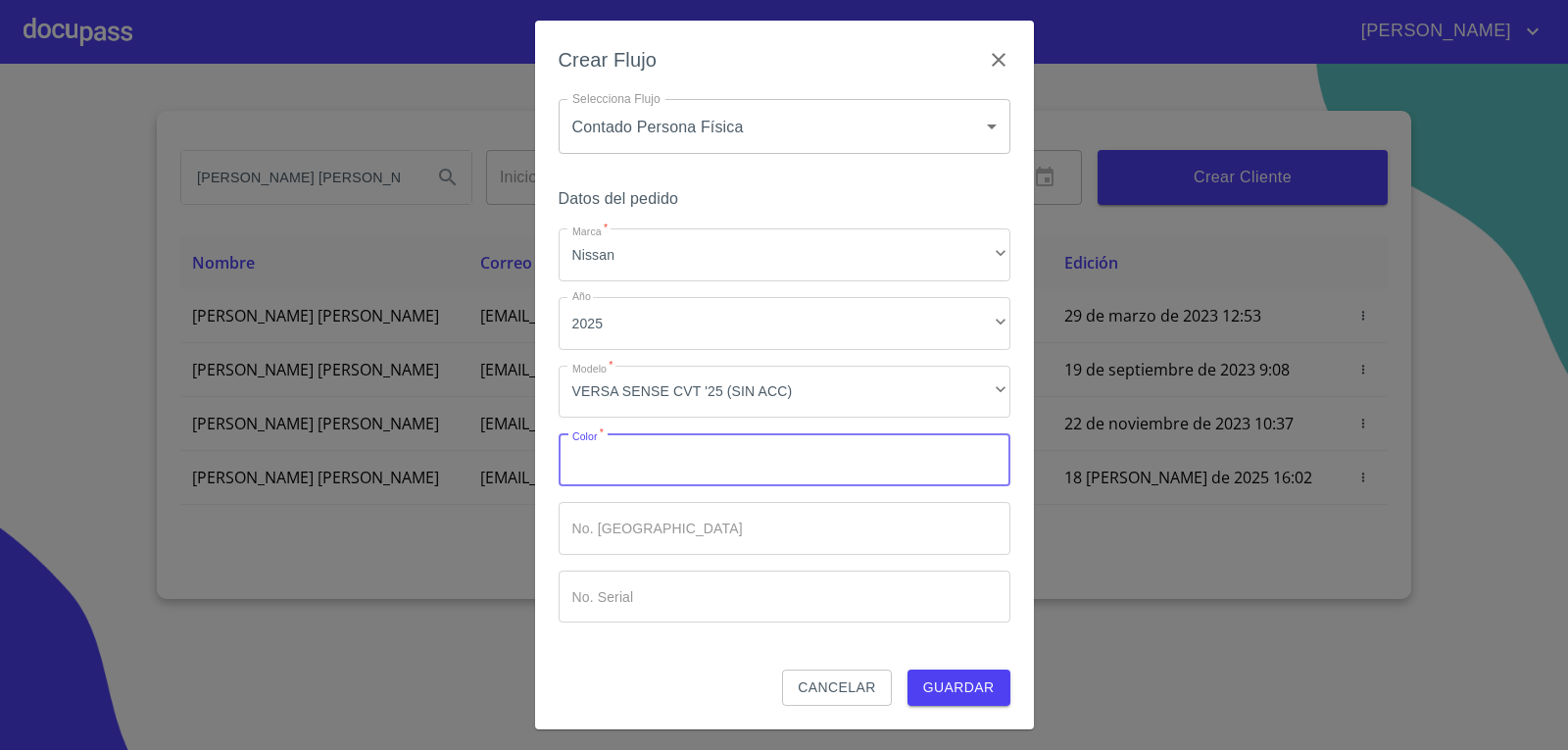
click at [733, 465] on input "Marca   *" at bounding box center [784, 460] width 452 height 53
type input "AZUL ZAFIRO"
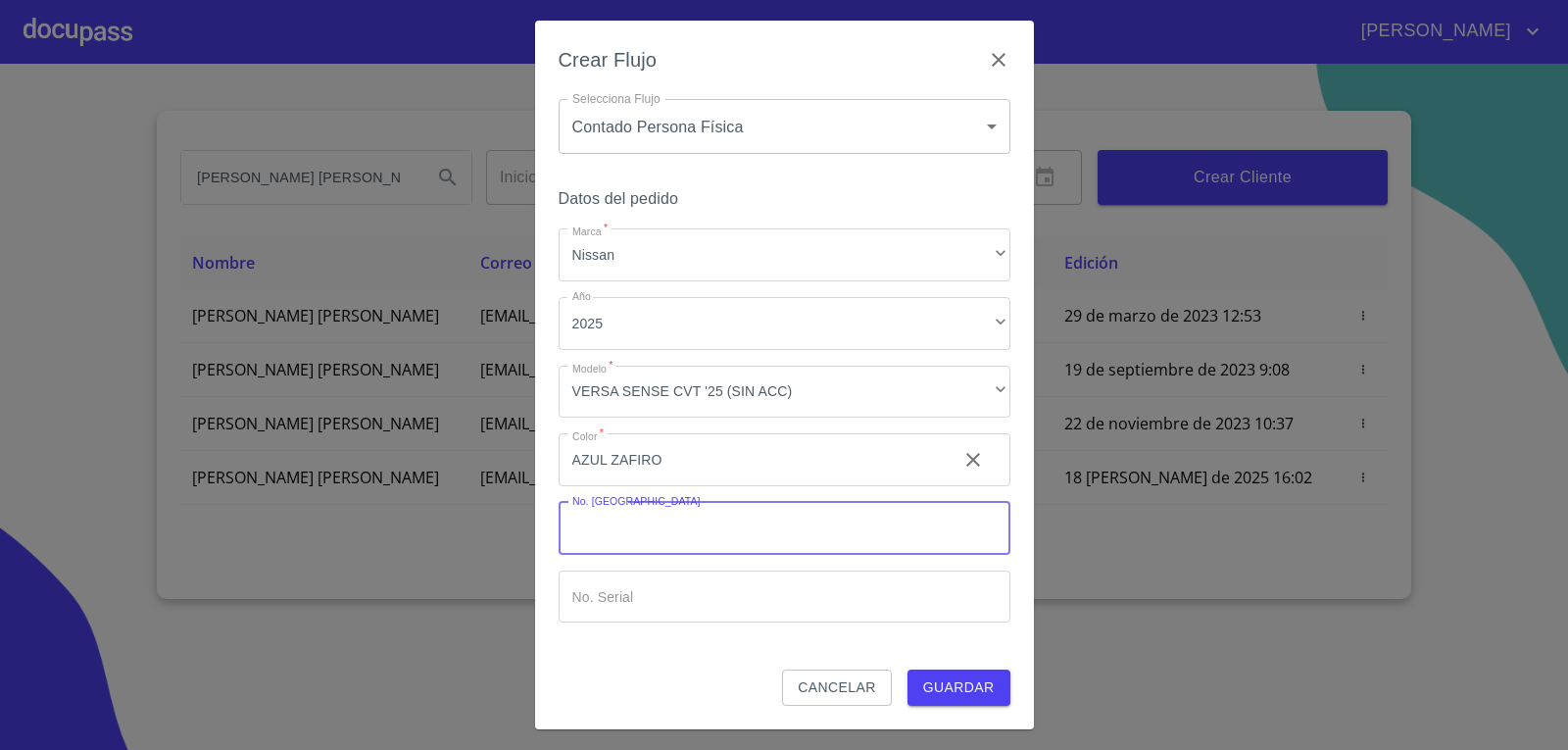
click at [797, 513] on input "Marca   *" at bounding box center [784, 528] width 452 height 53
click at [638, 486] on input "Marca   *" at bounding box center [750, 460] width 383 height 53
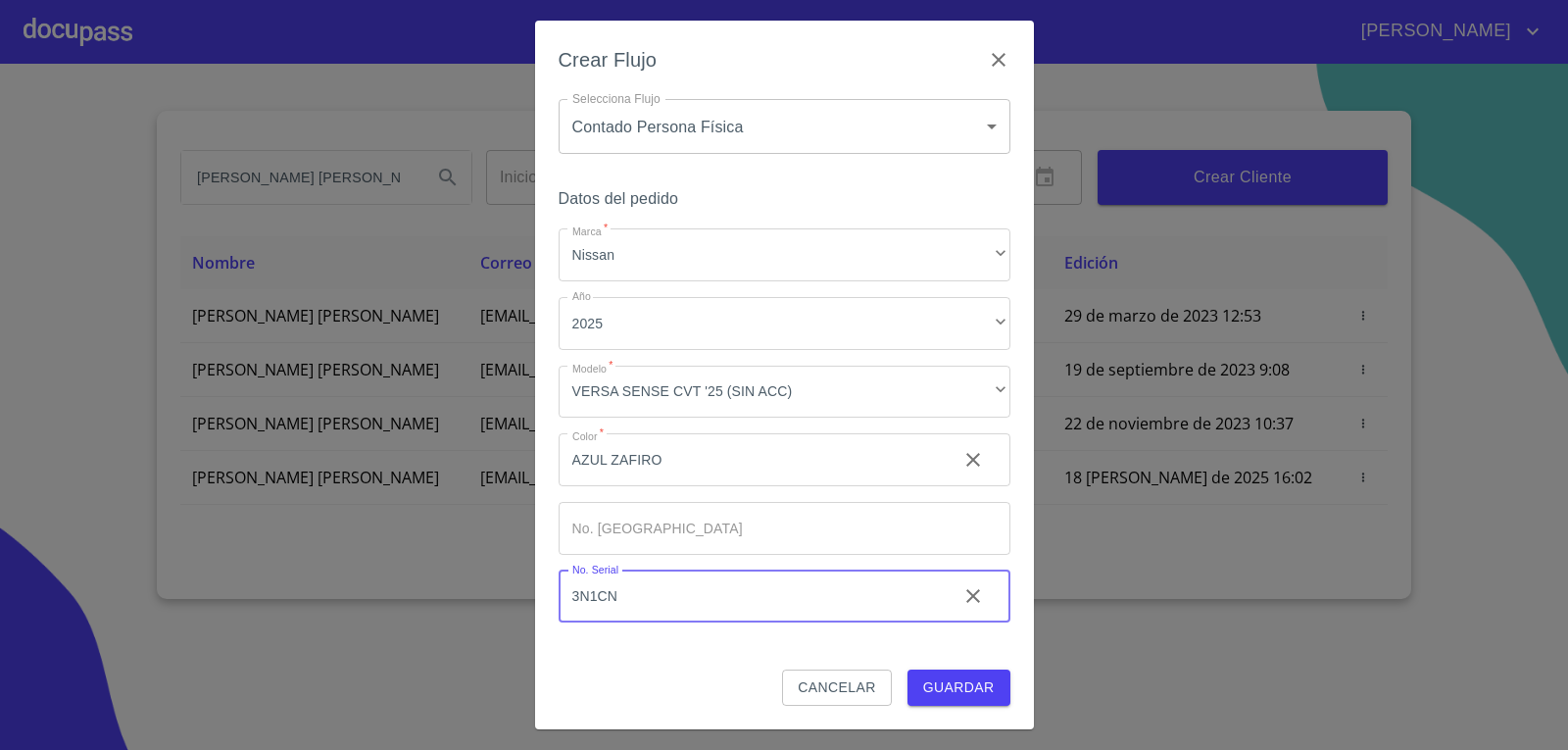
type input "3N1CN"
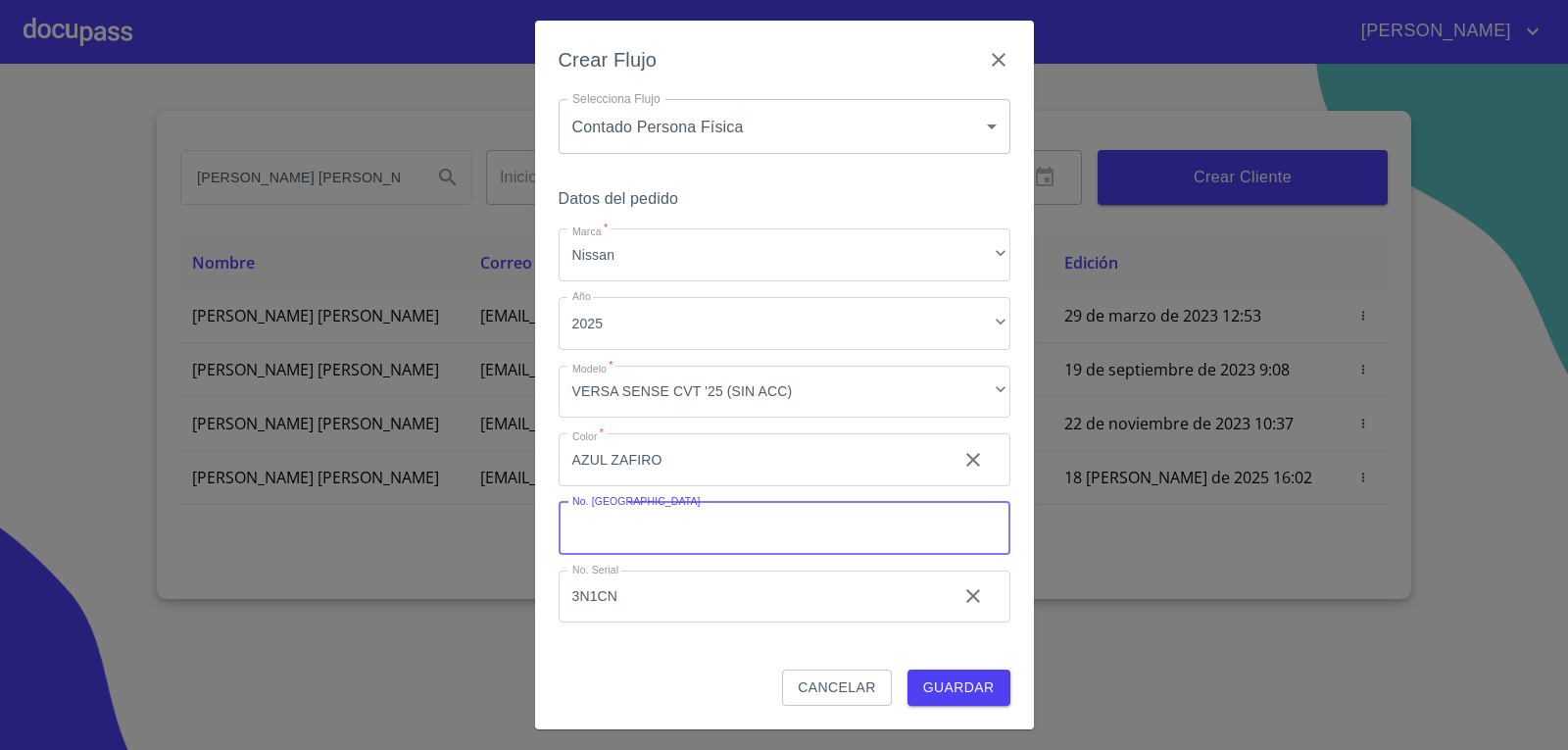
click at [642, 526] on input "Marca   *" at bounding box center [784, 528] width 452 height 53
type input "148796"
click at [686, 486] on input "3N1CN" at bounding box center [750, 460] width 383 height 53
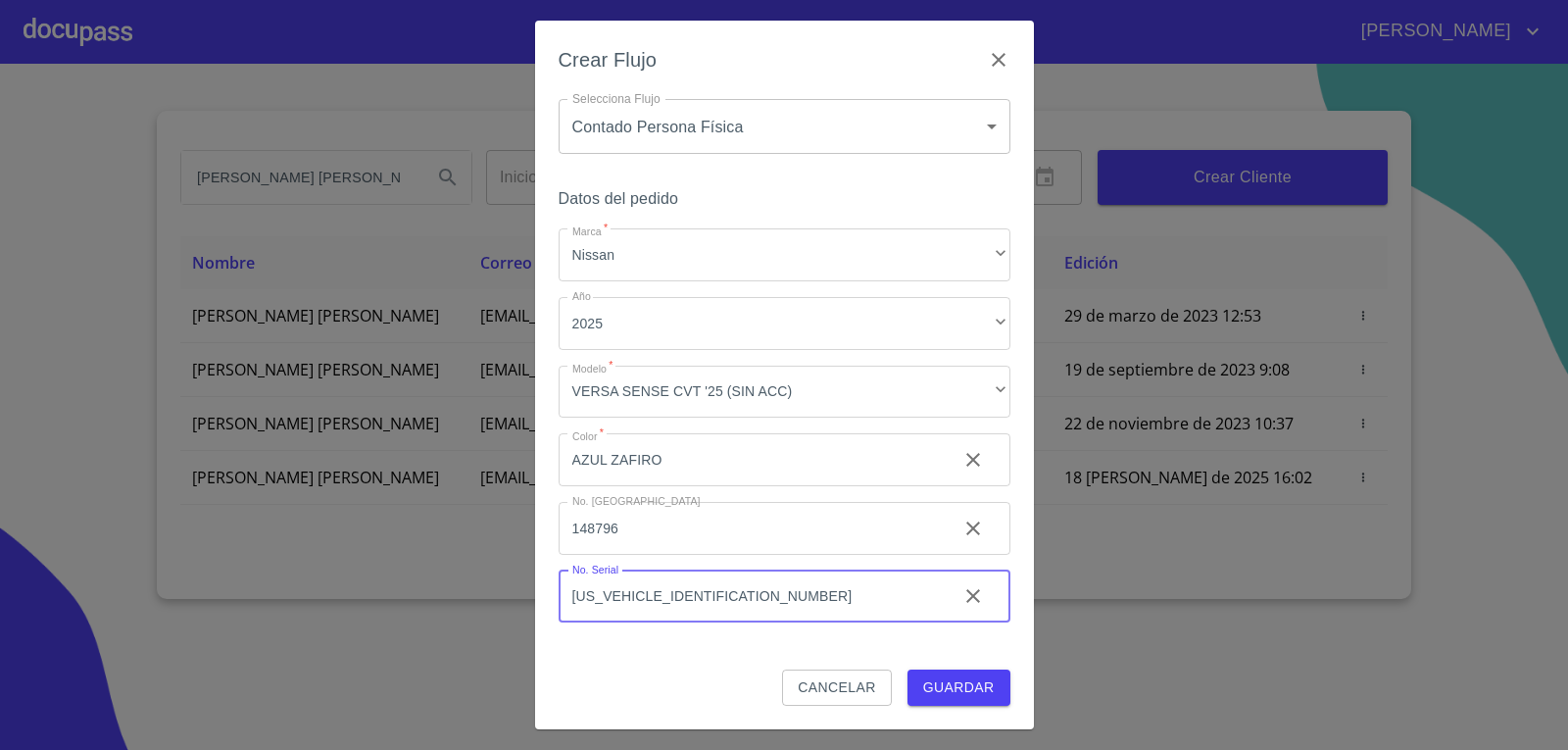
type input "[US_VEHICLE_IDENTIFICATION_NUMBER]"
click at [978, 669] on button "Guardar" at bounding box center [958, 687] width 102 height 36
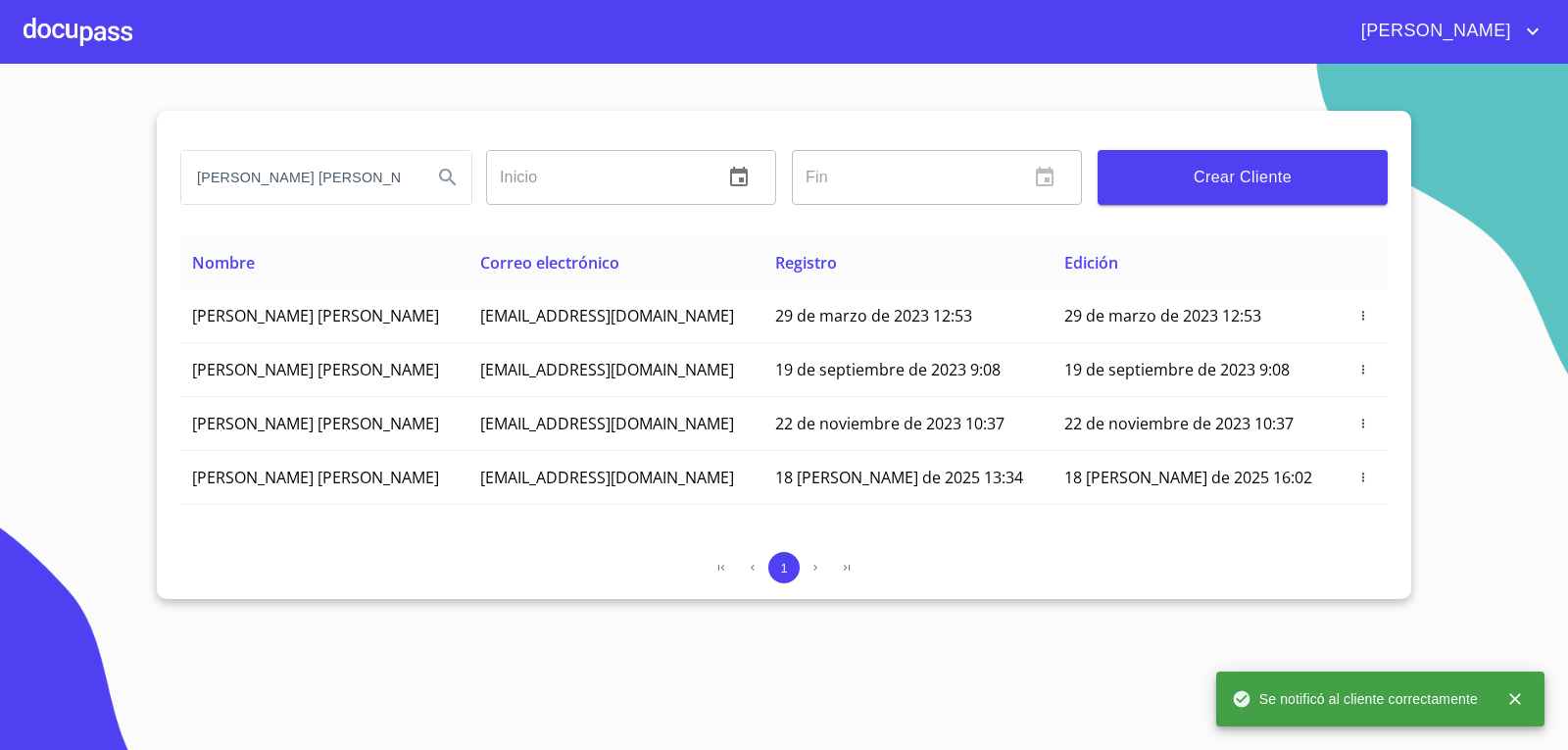
click at [59, 23] on div at bounding box center [78, 32] width 108 height 63
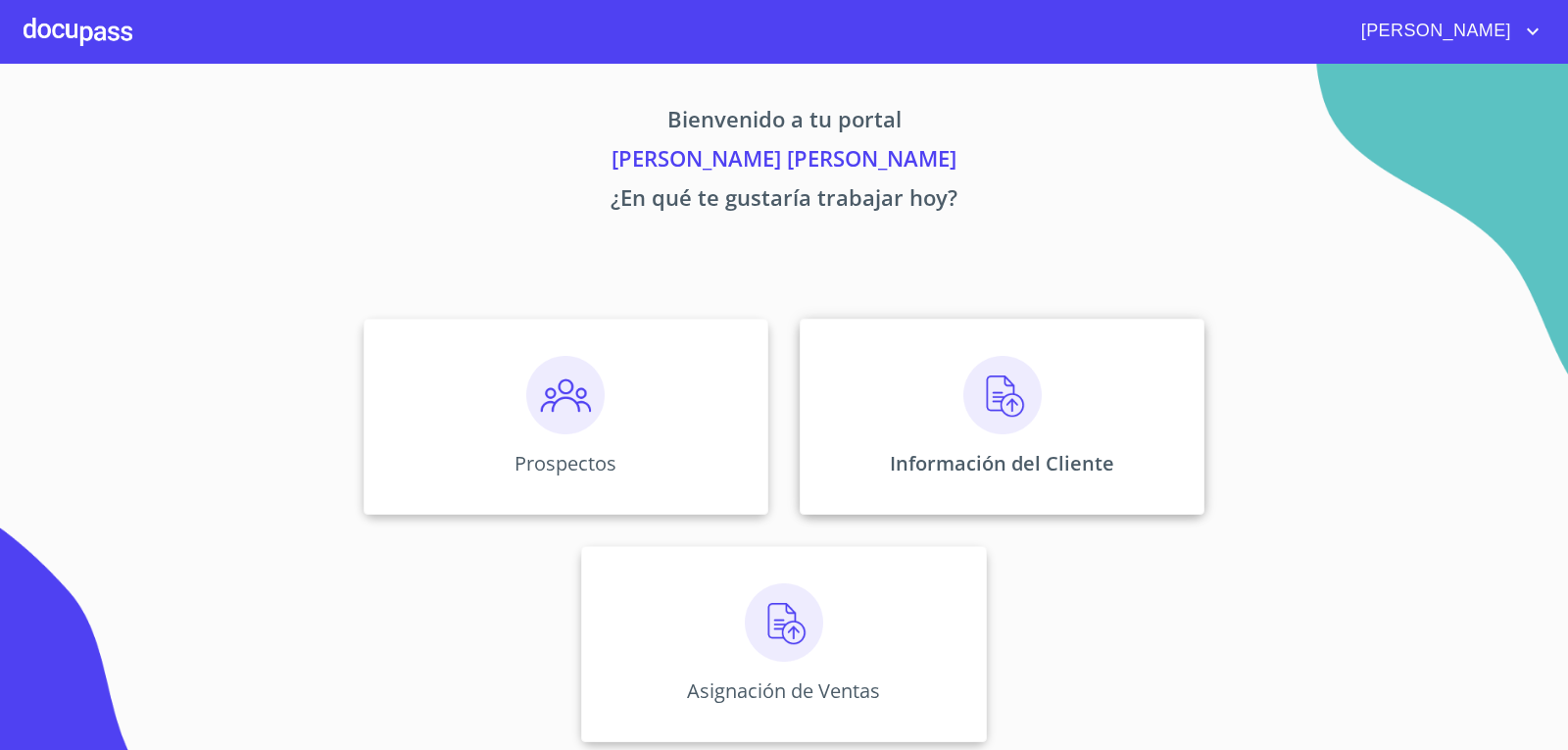
click at [1118, 467] on div "Información del Cliente" at bounding box center [1002, 416] width 405 height 196
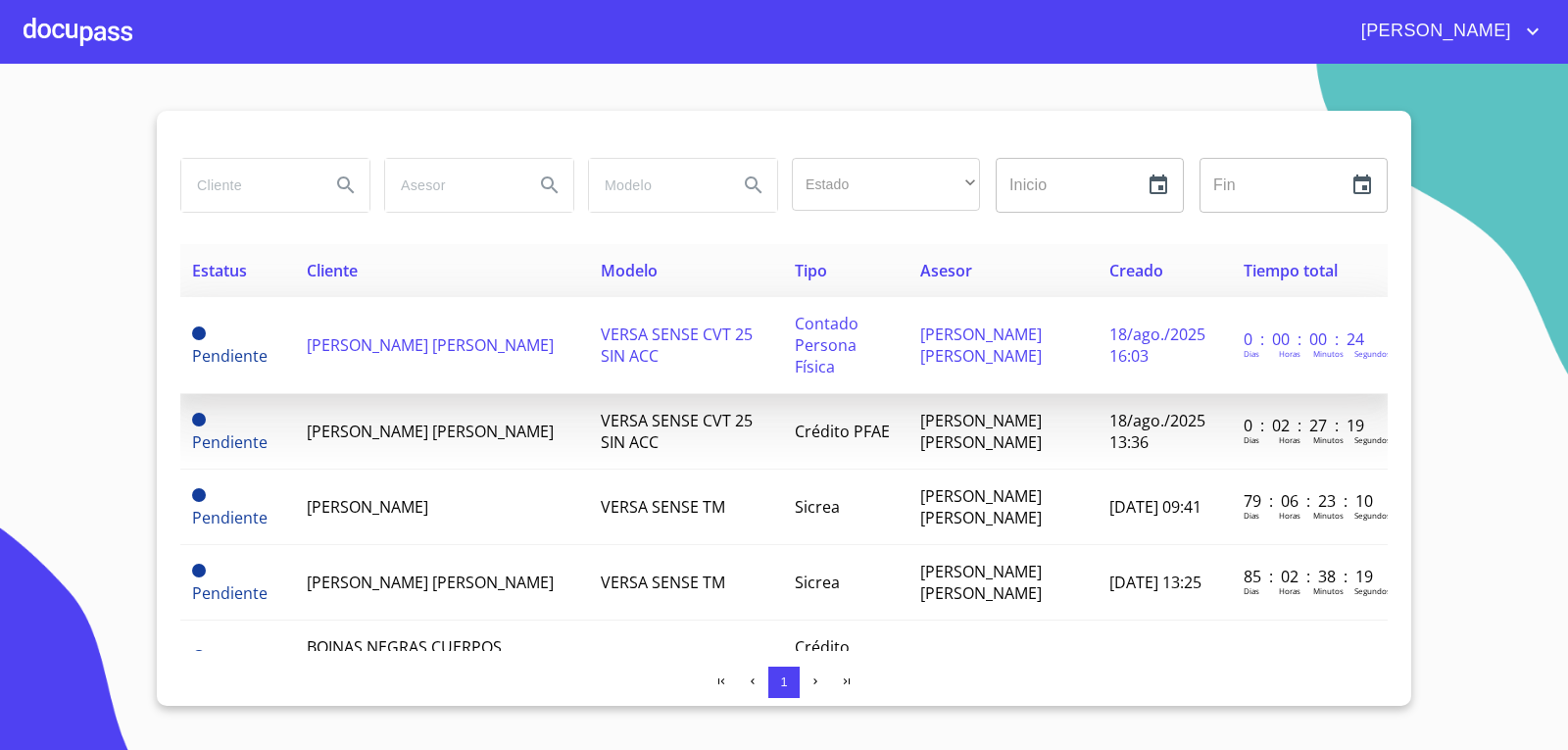
click at [554, 341] on span "[PERSON_NAME] [PERSON_NAME]" at bounding box center [429, 345] width 247 height 22
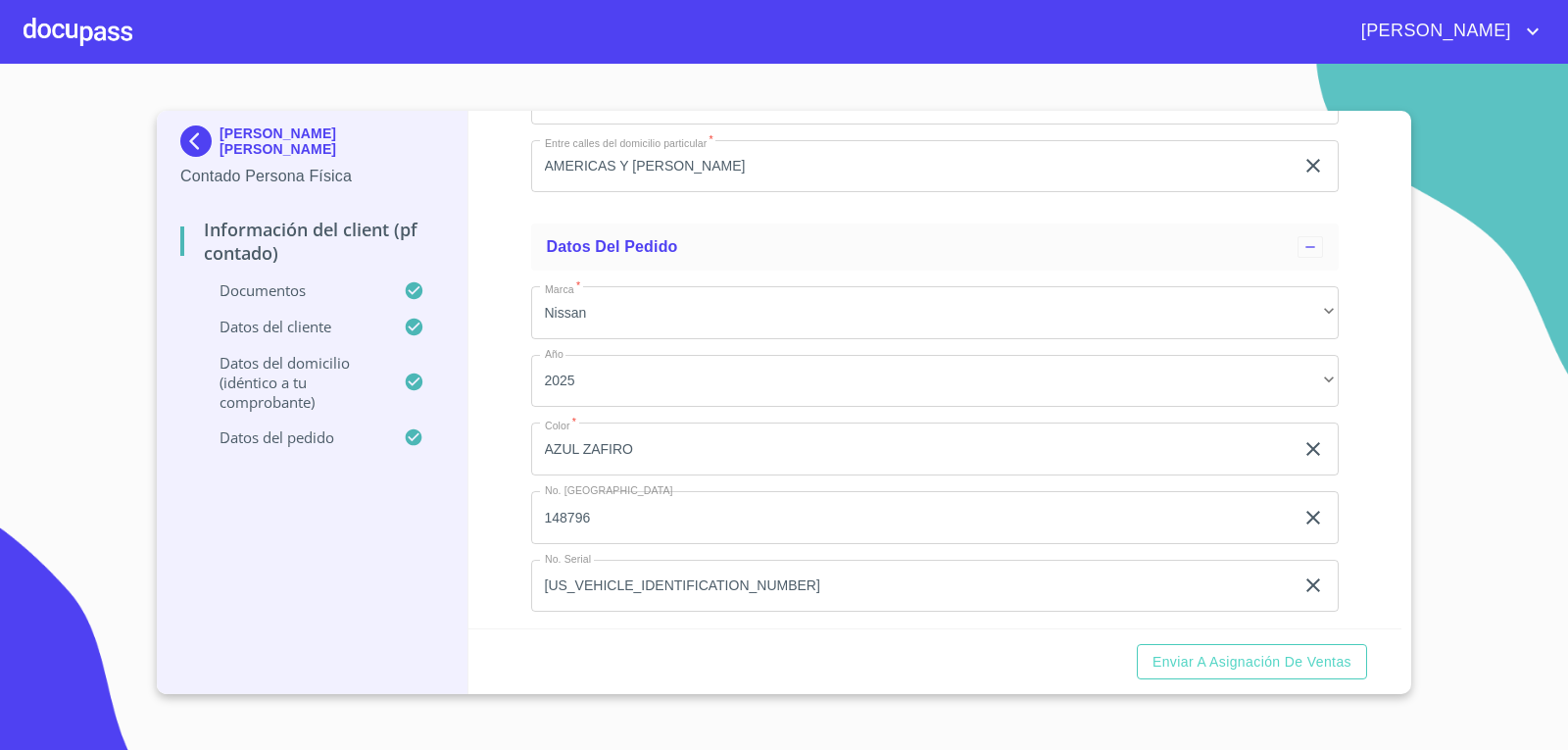
scroll to position [5208, 0]
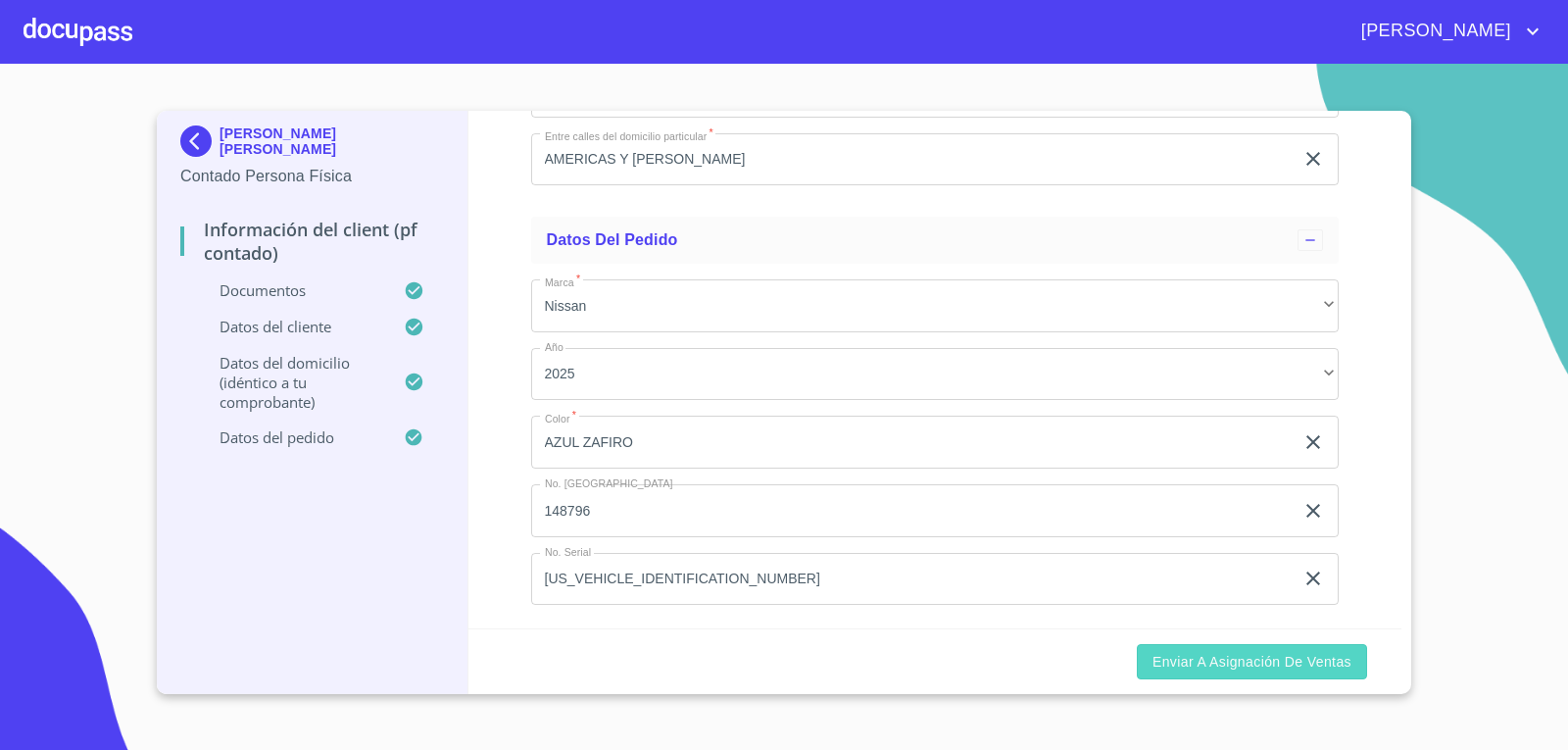
click at [1273, 673] on button "Enviar a Asignación de Ventas" at bounding box center [1252, 662] width 230 height 36
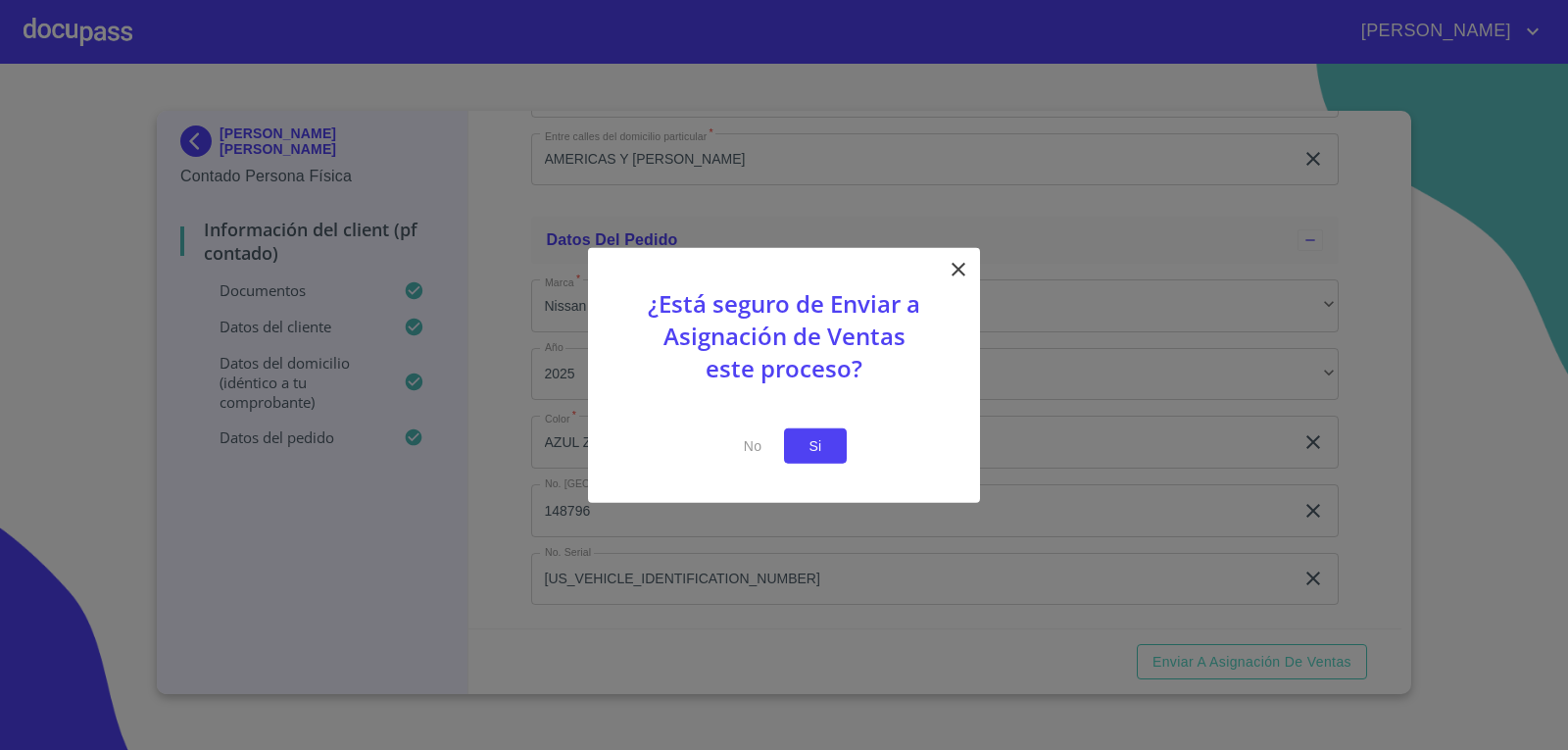
click at [837, 449] on button "Si" at bounding box center [816, 445] width 63 height 36
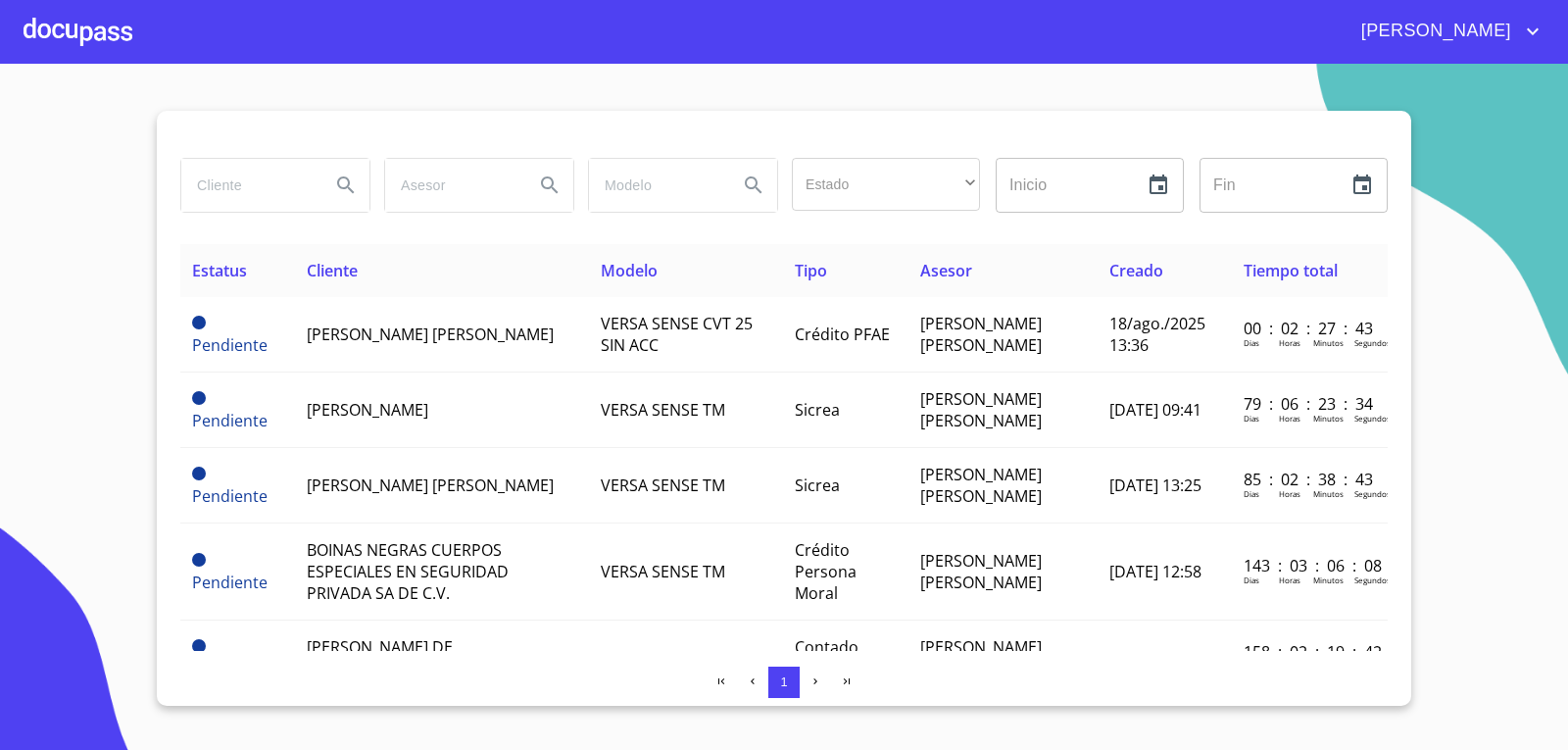
click at [76, 32] on div at bounding box center [78, 32] width 108 height 63
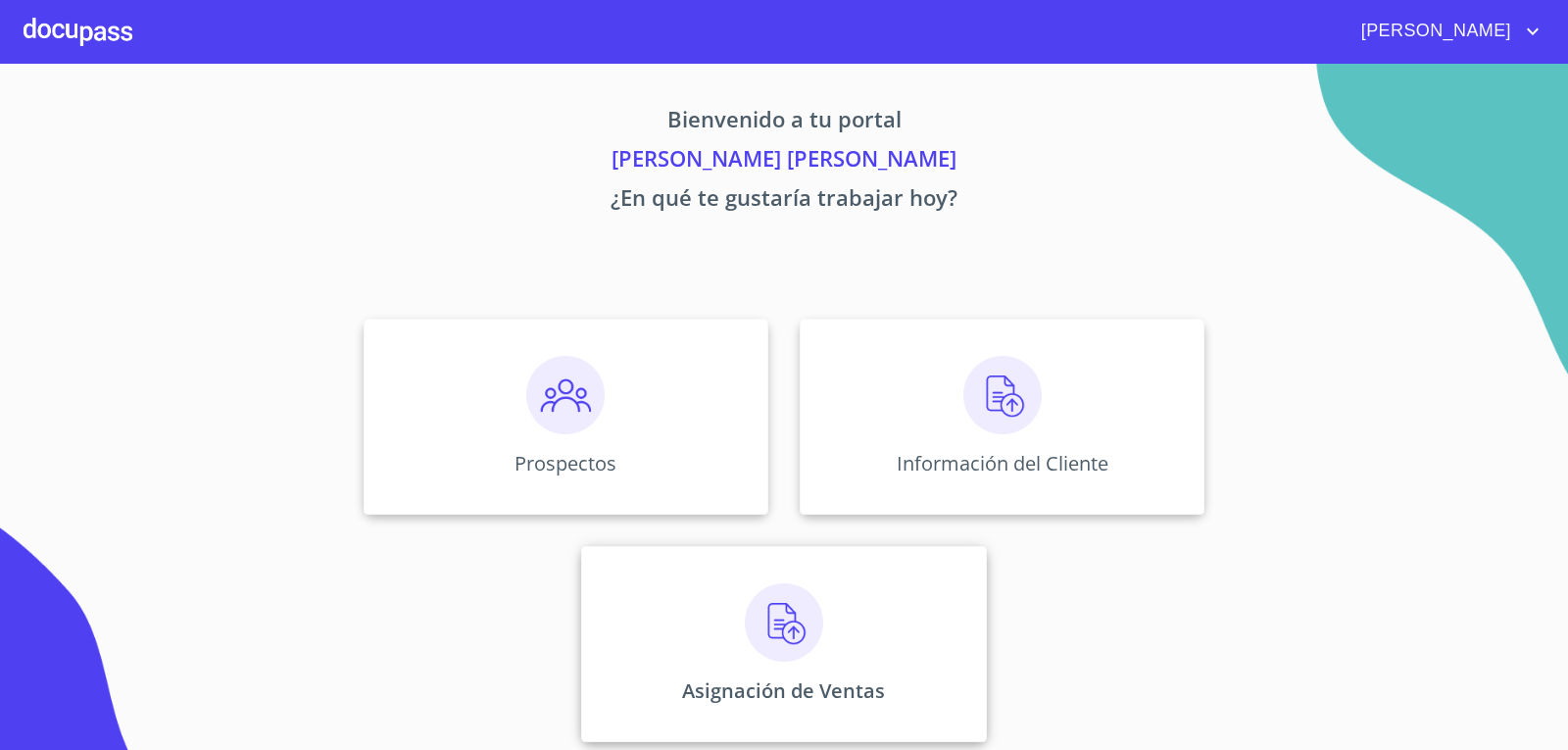
click at [674, 595] on div "Asignación de Ventas" at bounding box center [783, 644] width 405 height 196
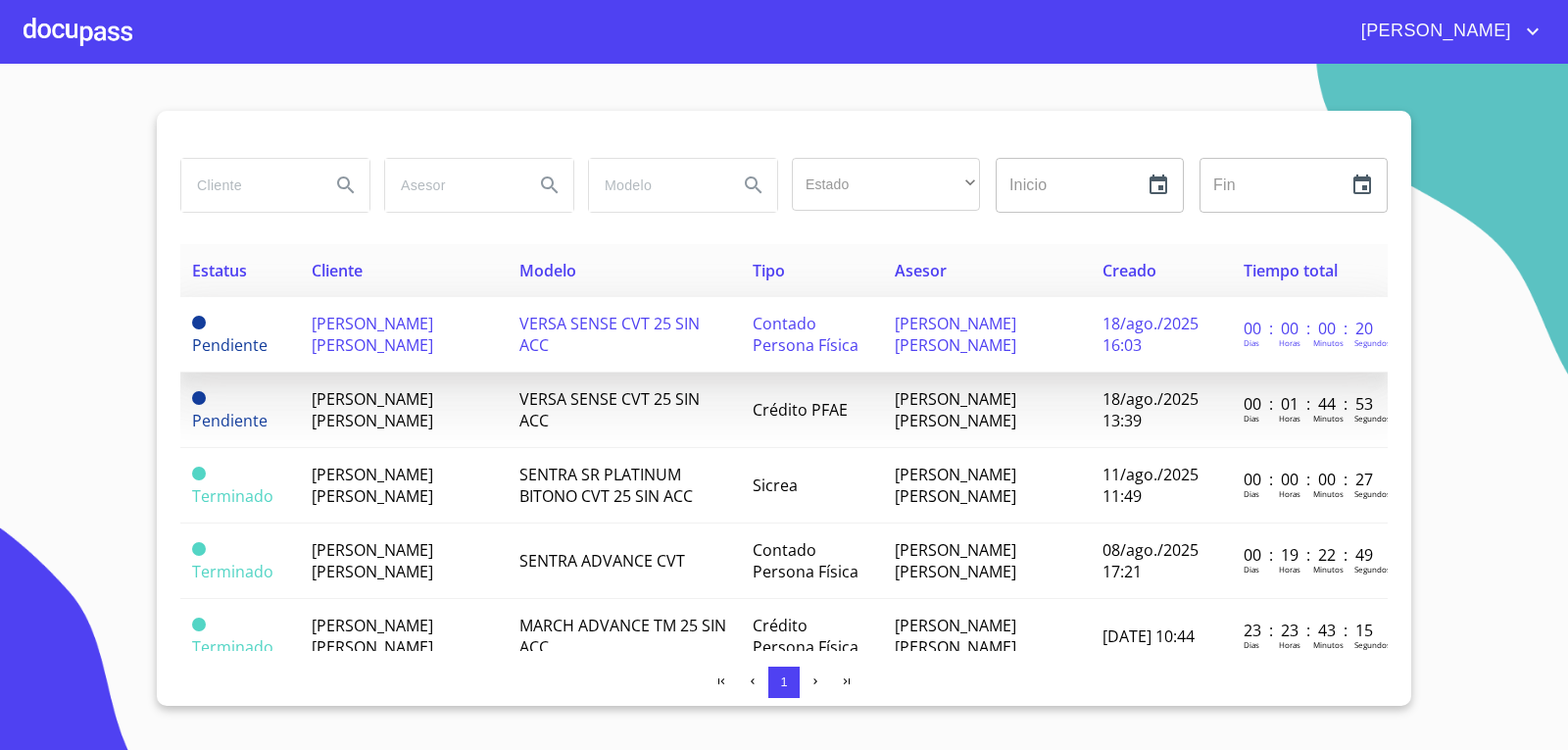
click at [507, 350] on td "[PERSON_NAME] [PERSON_NAME]" at bounding box center [403, 334] width 208 height 76
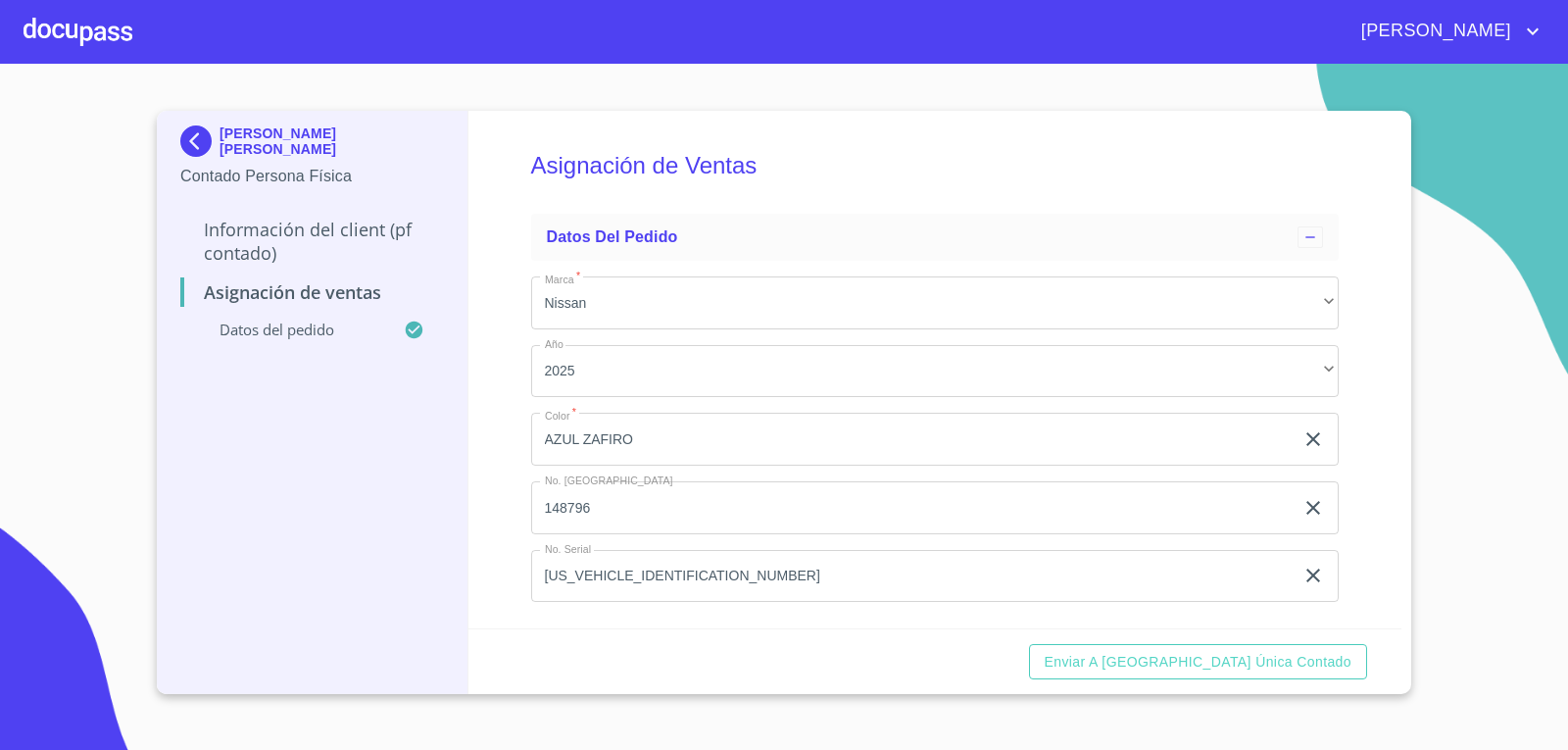
scroll to position [12, 0]
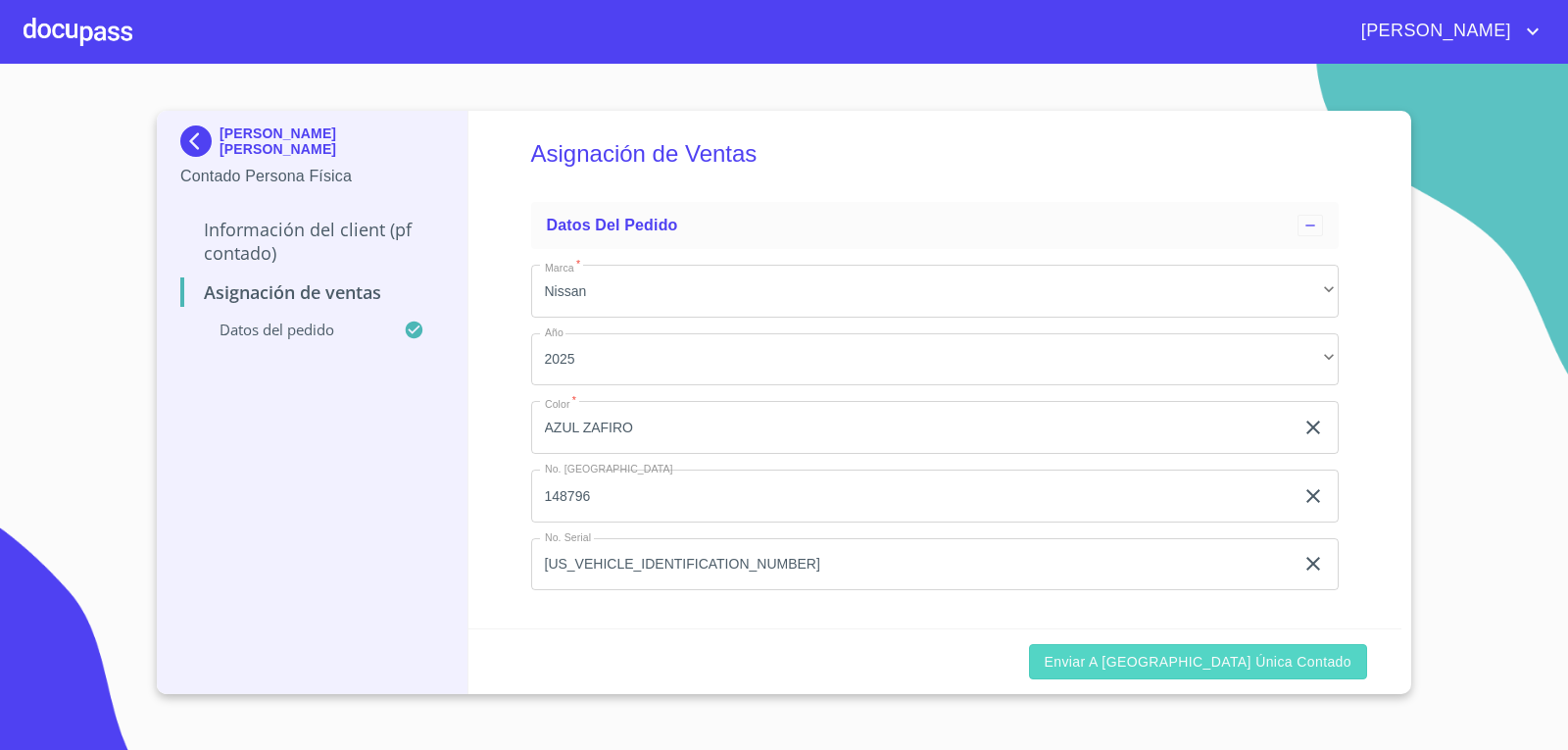
click at [1252, 668] on span "Enviar a [GEOGRAPHIC_DATA] única contado" at bounding box center [1198, 662] width 307 height 25
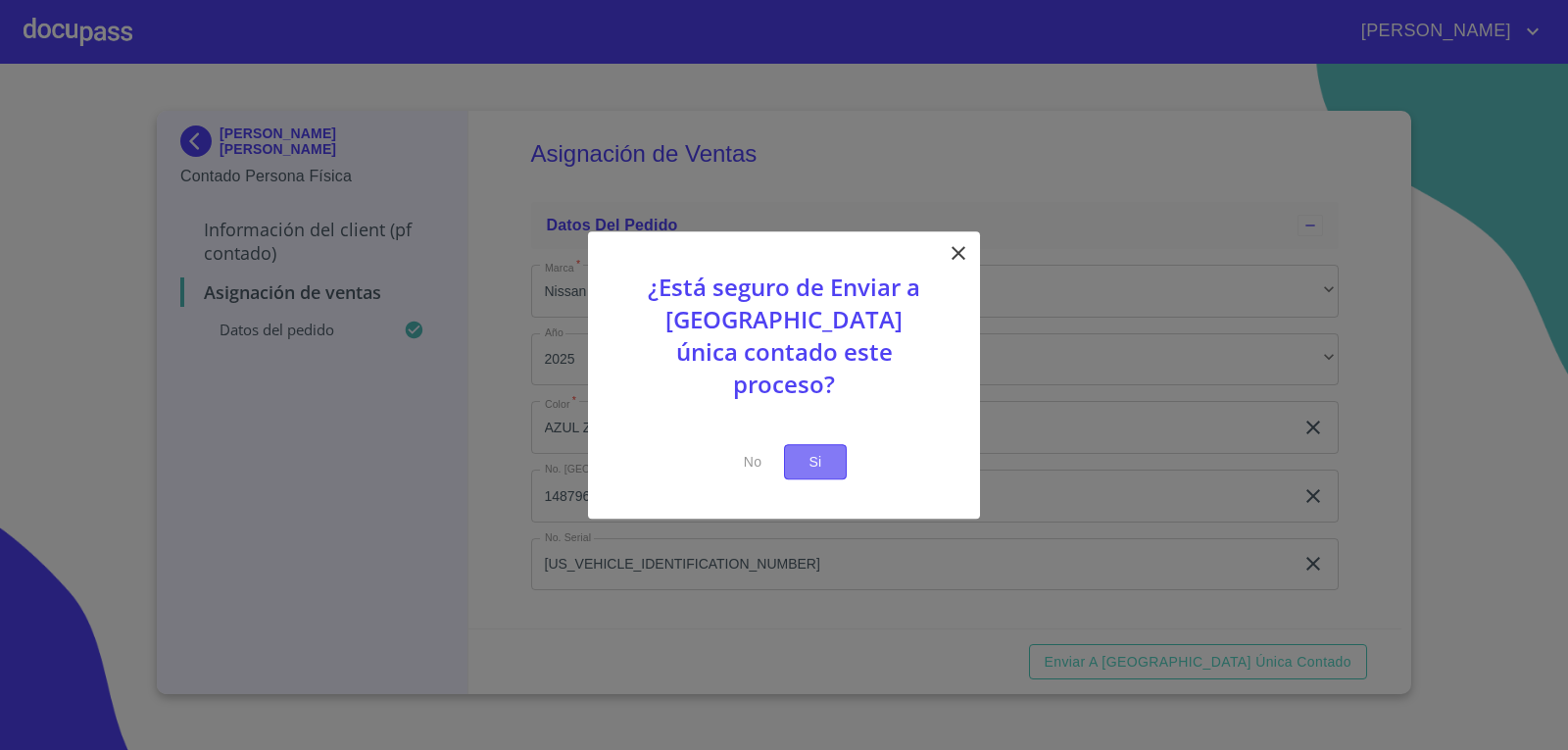
click at [803, 450] on span "Si" at bounding box center [816, 462] width 32 height 25
